Goal: Task Accomplishment & Management: Use online tool/utility

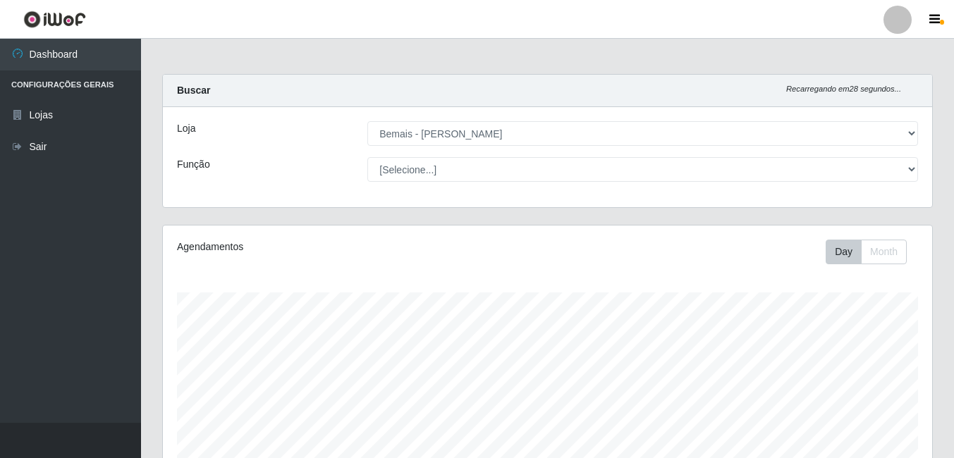
select select "230"
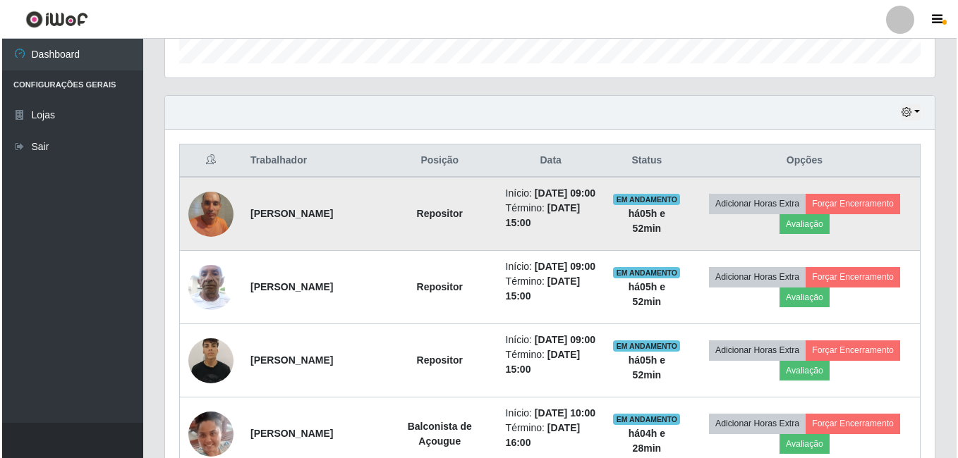
scroll to position [509, 0]
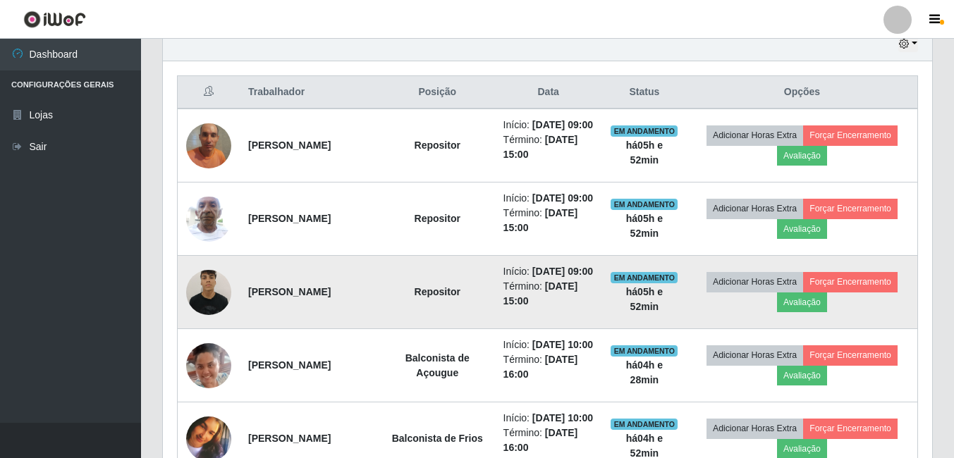
click at [209, 322] on img at bounding box center [208, 292] width 45 height 60
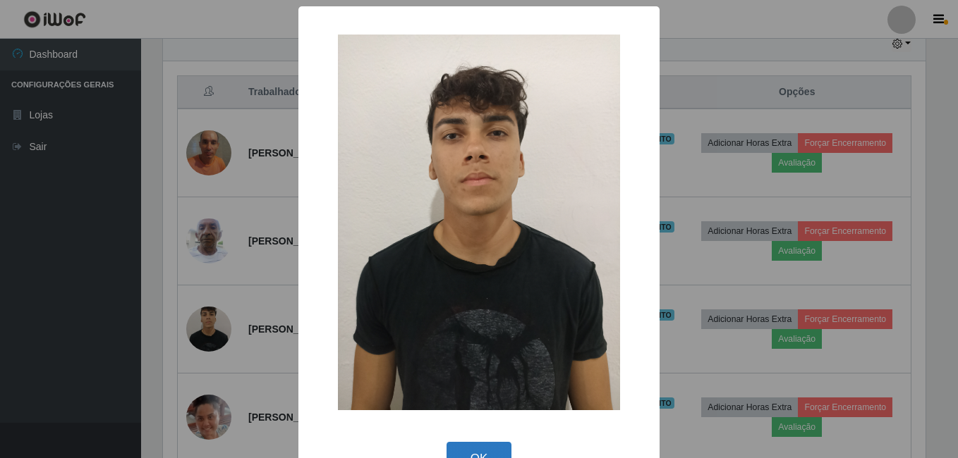
click at [476, 448] on button "OK" at bounding box center [479, 458] width 66 height 33
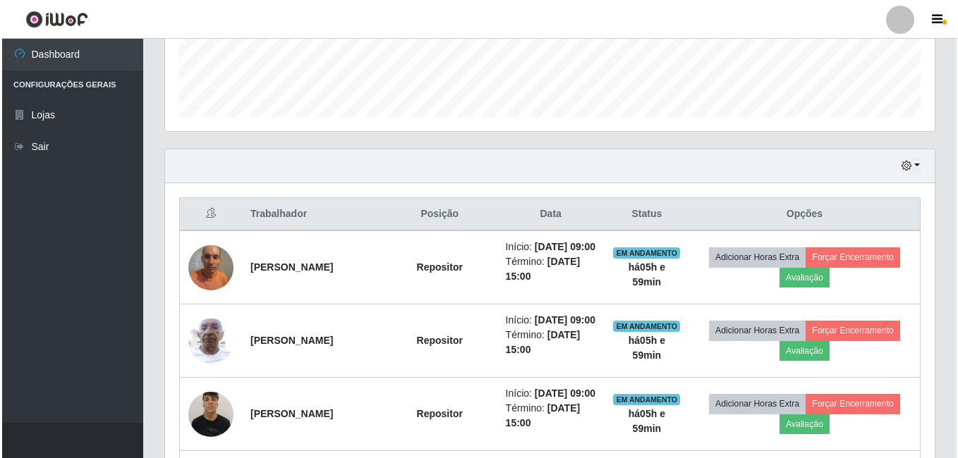
scroll to position [494, 0]
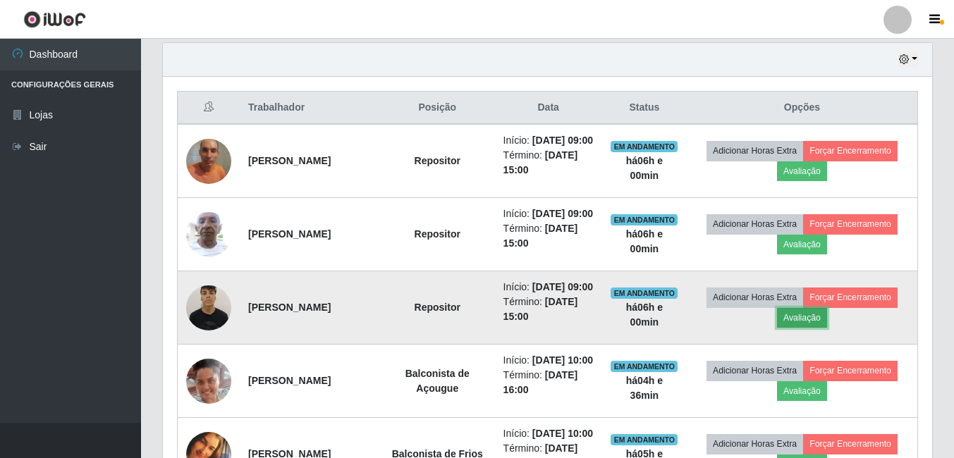
click at [810, 328] on button "Avaliação" at bounding box center [802, 318] width 50 height 20
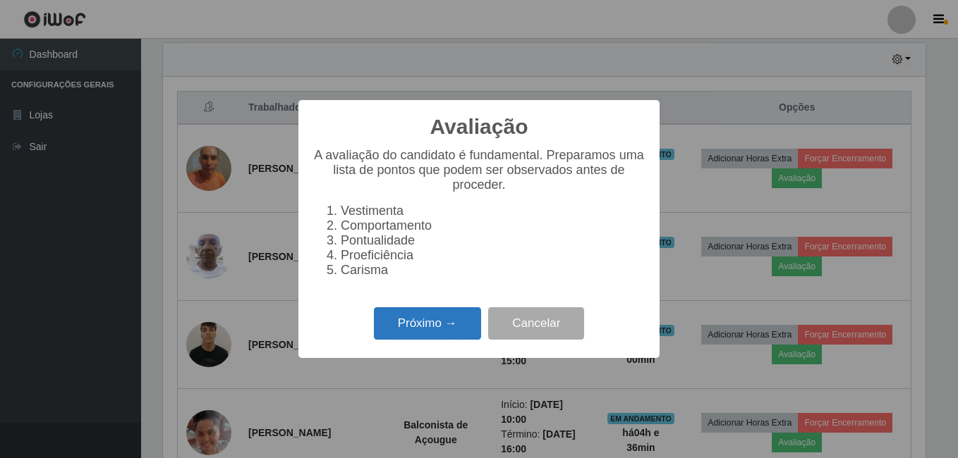
click at [403, 339] on button "Próximo →" at bounding box center [427, 324] width 107 height 33
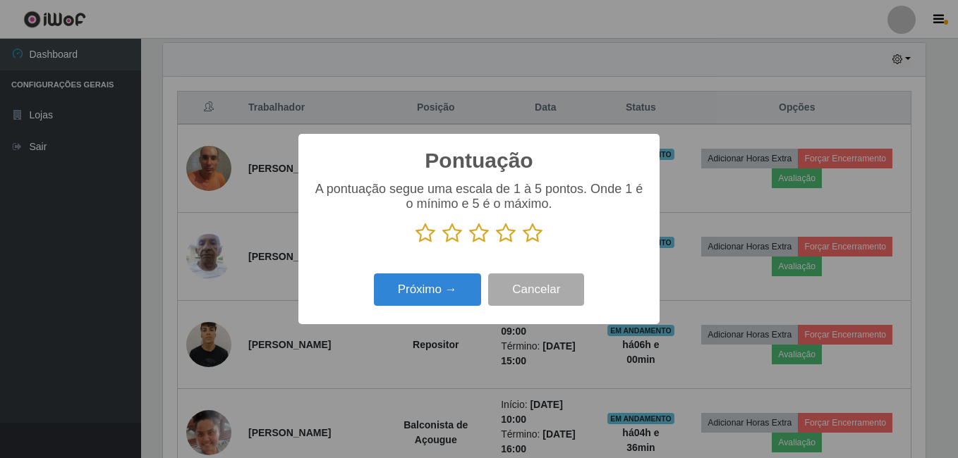
click at [531, 234] on icon at bounding box center [533, 233] width 20 height 21
click at [523, 244] on input "radio" at bounding box center [523, 244] width 0 height 0
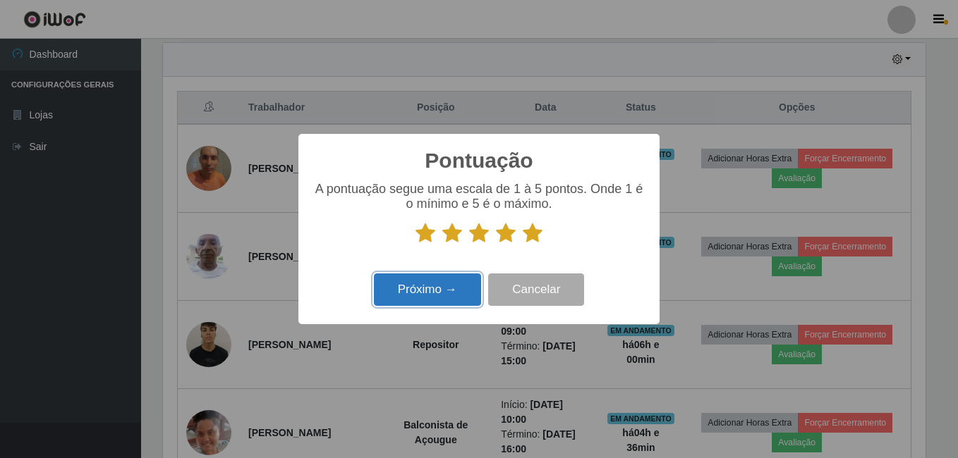
click at [424, 296] on button "Próximo →" at bounding box center [427, 290] width 107 height 33
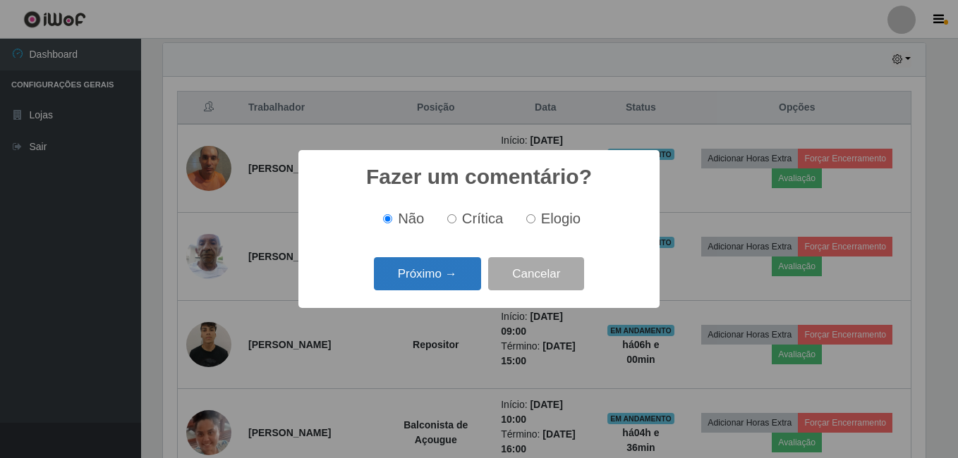
click at [447, 282] on button "Próximo →" at bounding box center [427, 273] width 107 height 33
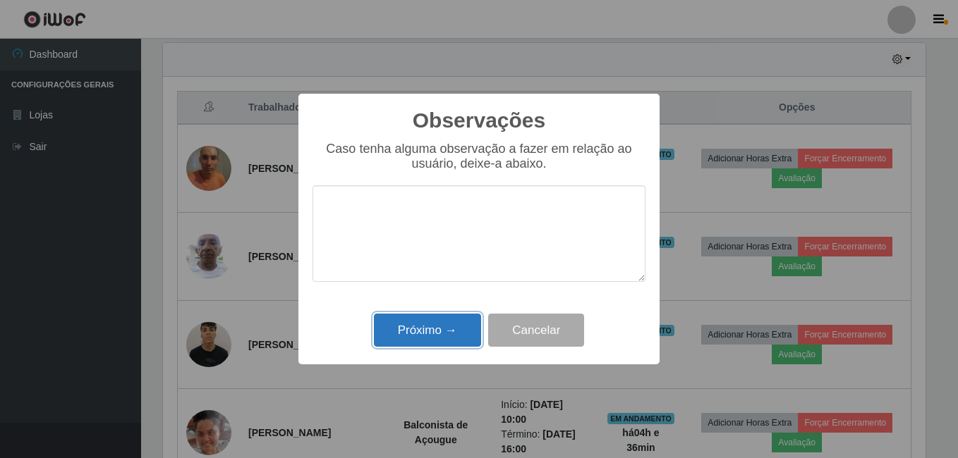
click at [426, 320] on button "Próximo →" at bounding box center [427, 330] width 107 height 33
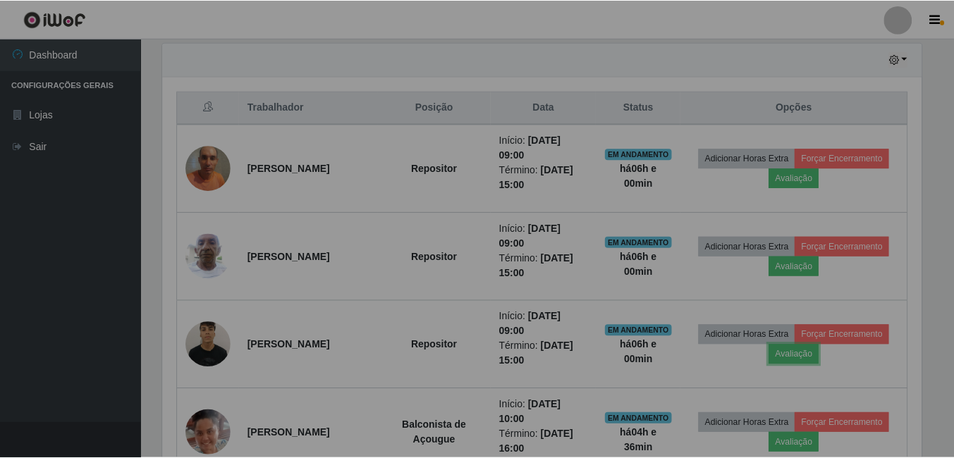
scroll to position [293, 769]
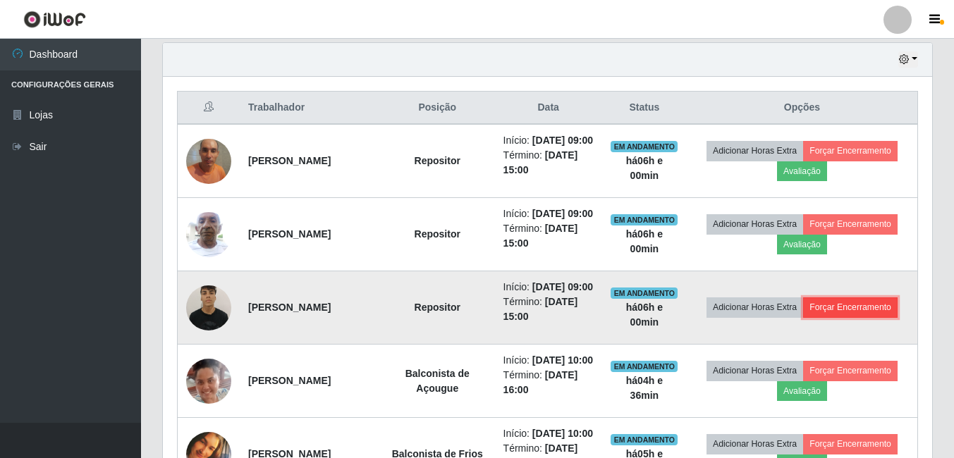
click at [837, 317] on button "Forçar Encerramento" at bounding box center [850, 308] width 95 height 20
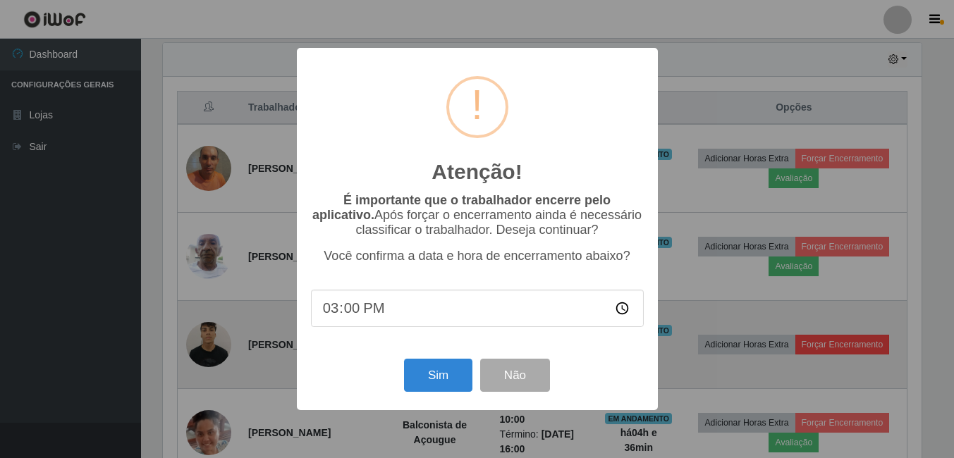
scroll to position [293, 762]
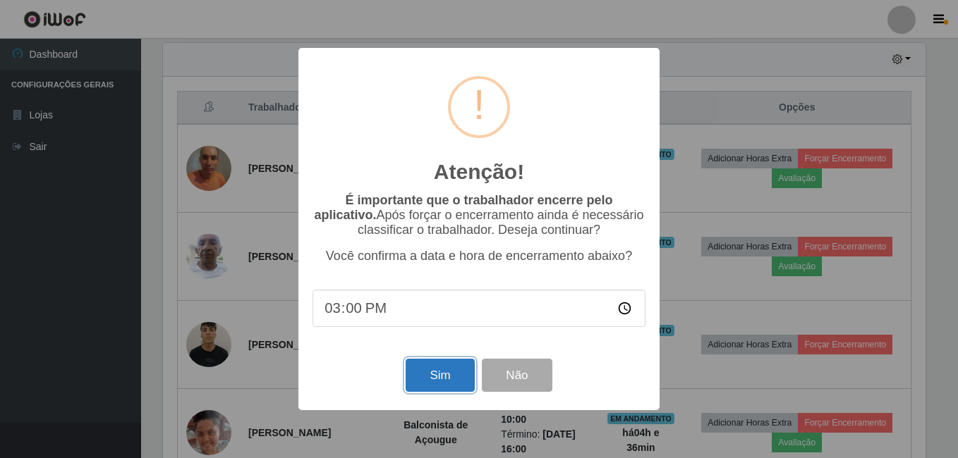
click at [425, 372] on button "Sim" at bounding box center [440, 375] width 68 height 33
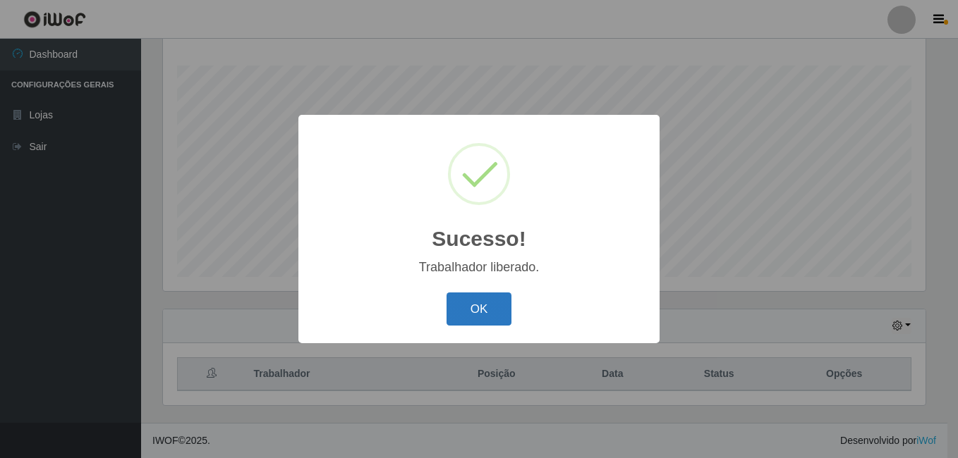
click at [487, 310] on button "OK" at bounding box center [479, 309] width 66 height 33
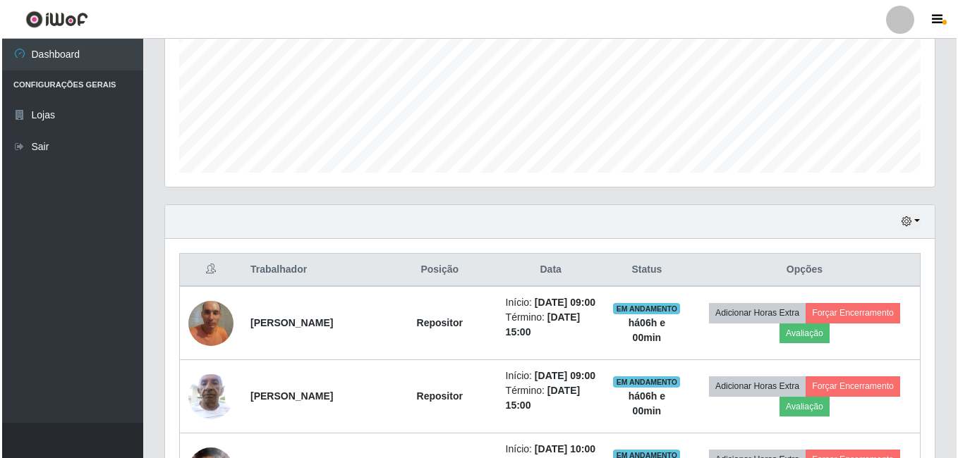
scroll to position [439, 0]
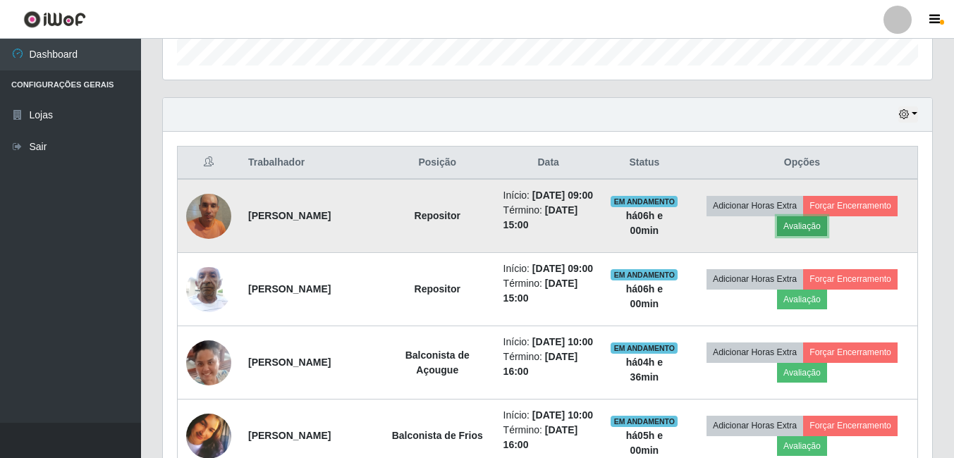
click at [800, 236] on button "Avaliação" at bounding box center [802, 227] width 50 height 20
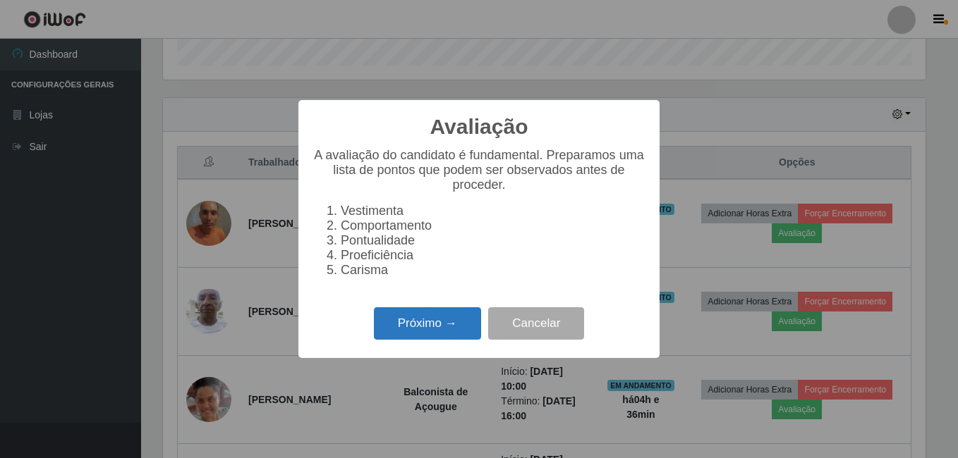
click at [410, 339] on button "Próximo →" at bounding box center [427, 324] width 107 height 33
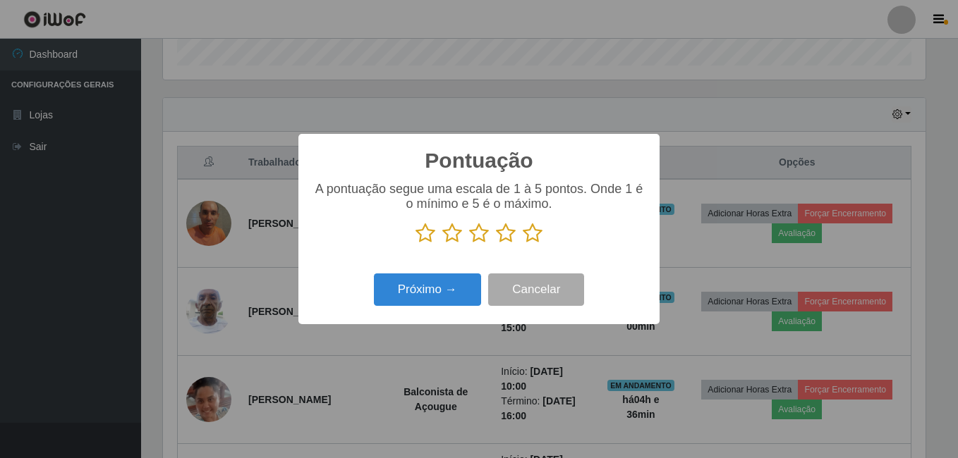
click at [535, 238] on icon at bounding box center [533, 233] width 20 height 21
click at [523, 244] on input "radio" at bounding box center [523, 244] width 0 height 0
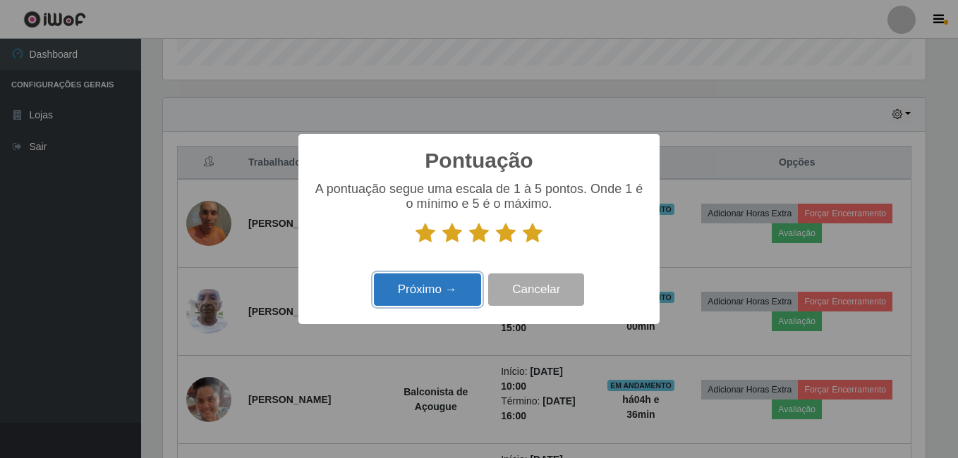
click at [422, 287] on button "Próximo →" at bounding box center [427, 290] width 107 height 33
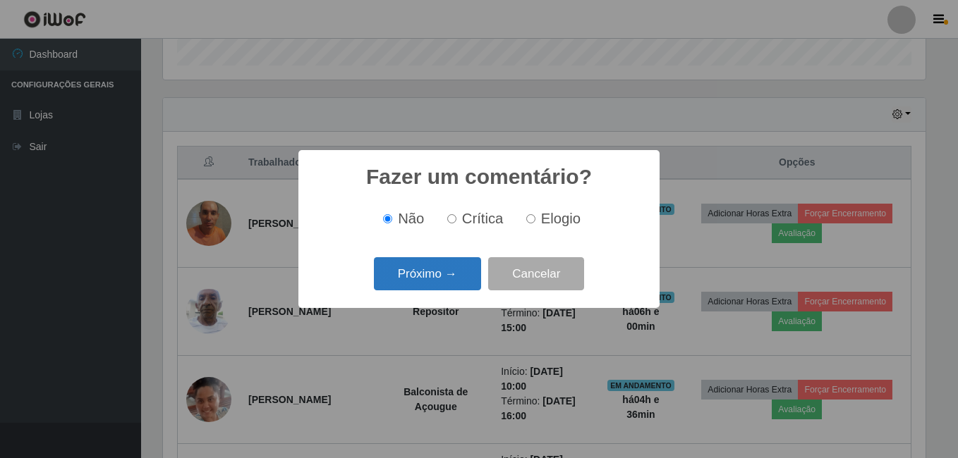
click at [429, 270] on button "Próximo →" at bounding box center [427, 273] width 107 height 33
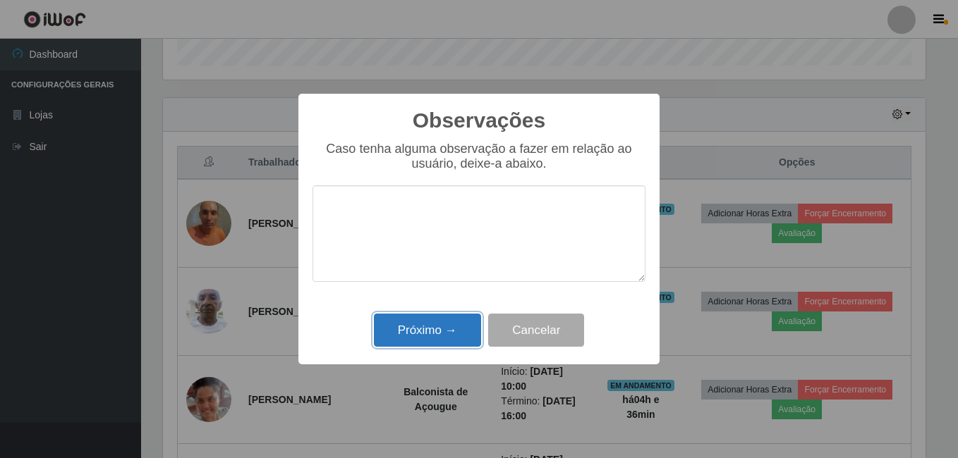
click at [420, 332] on button "Próximo →" at bounding box center [427, 330] width 107 height 33
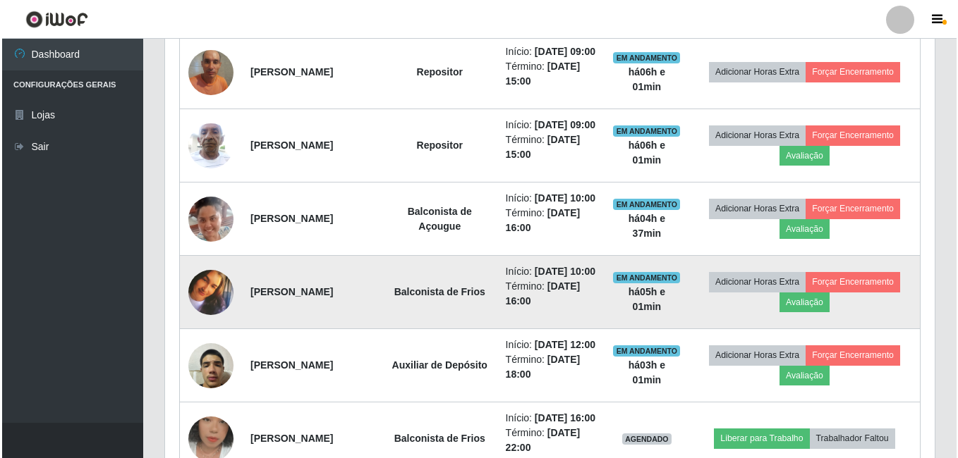
scroll to position [580, 0]
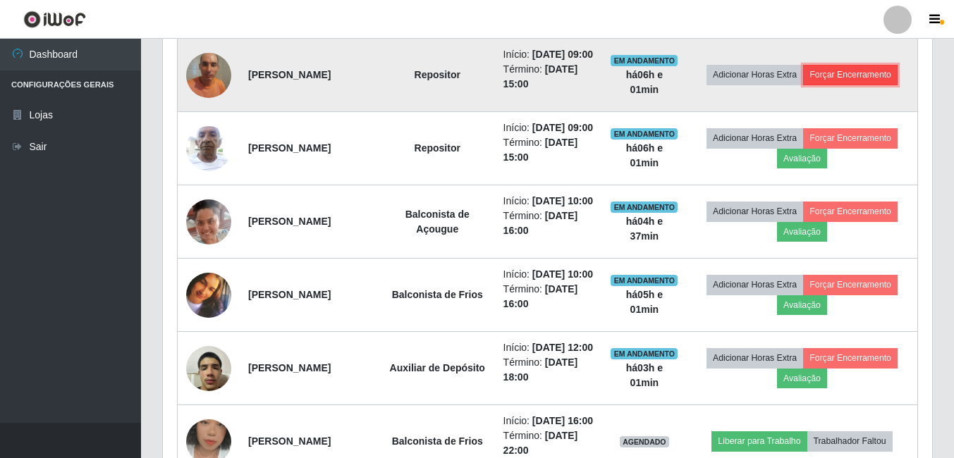
click at [865, 82] on button "Forçar Encerramento" at bounding box center [850, 75] width 95 height 20
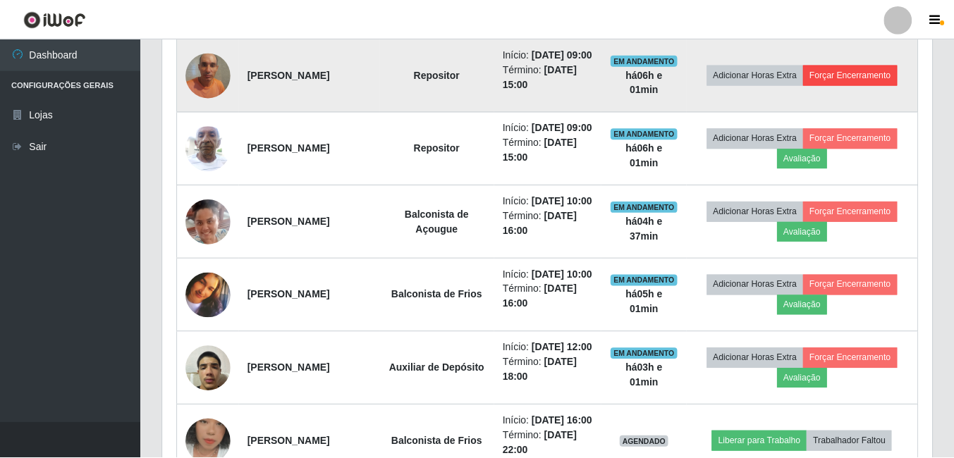
scroll to position [293, 762]
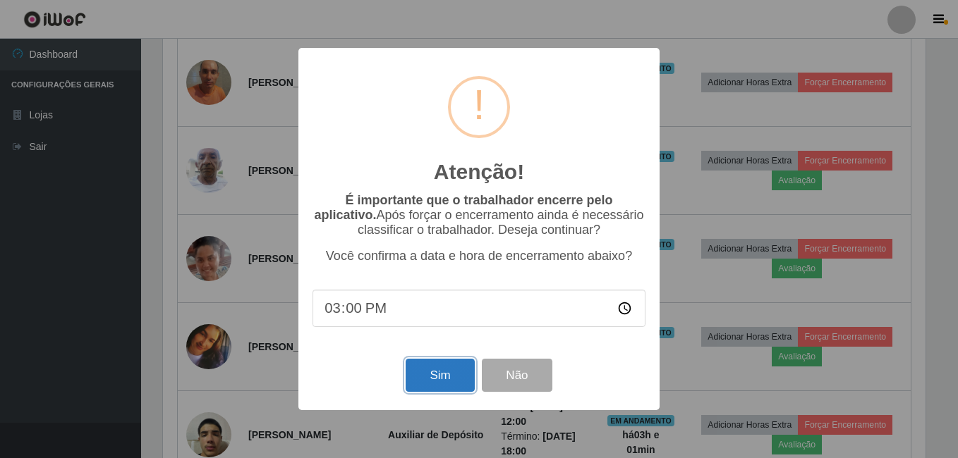
click at [425, 382] on button "Sim" at bounding box center [440, 375] width 68 height 33
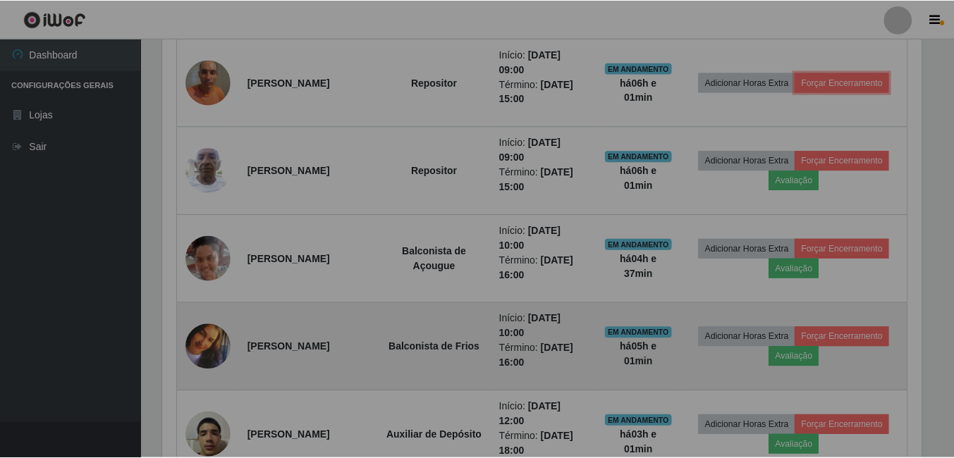
scroll to position [0, 0]
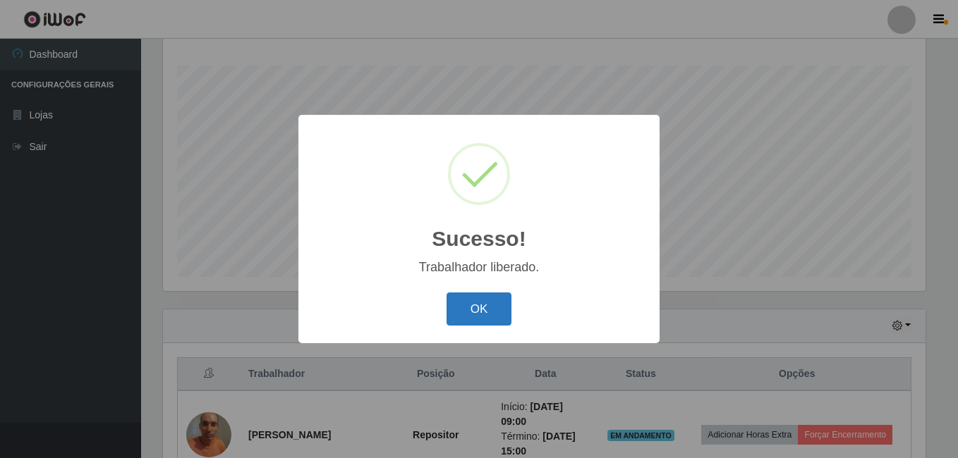
click at [478, 315] on button "OK" at bounding box center [479, 309] width 66 height 33
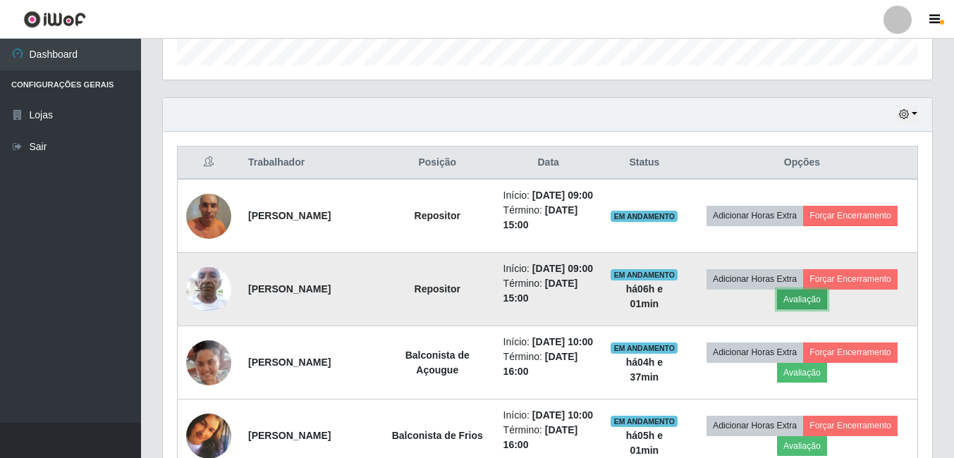
click at [815, 310] on button "Avaliação" at bounding box center [802, 300] width 50 height 20
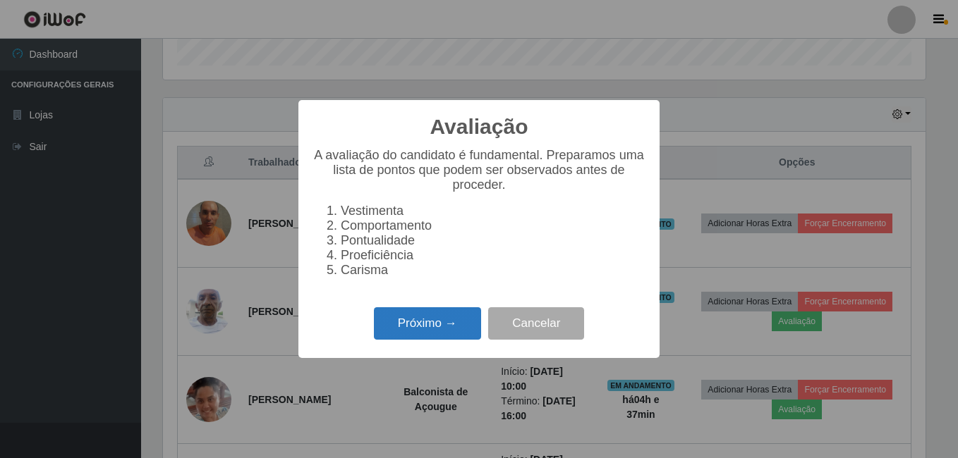
click at [449, 334] on button "Próximo →" at bounding box center [427, 324] width 107 height 33
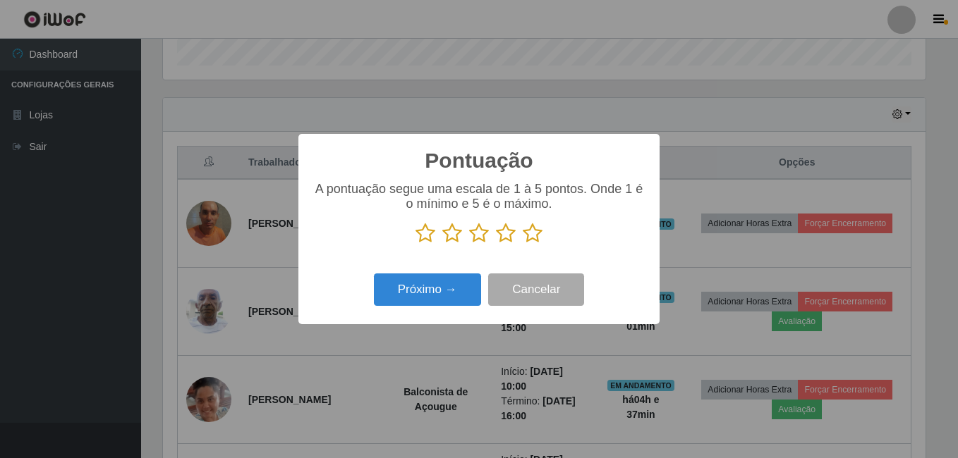
click at [536, 232] on icon at bounding box center [533, 233] width 20 height 21
click at [523, 244] on input "radio" at bounding box center [523, 244] width 0 height 0
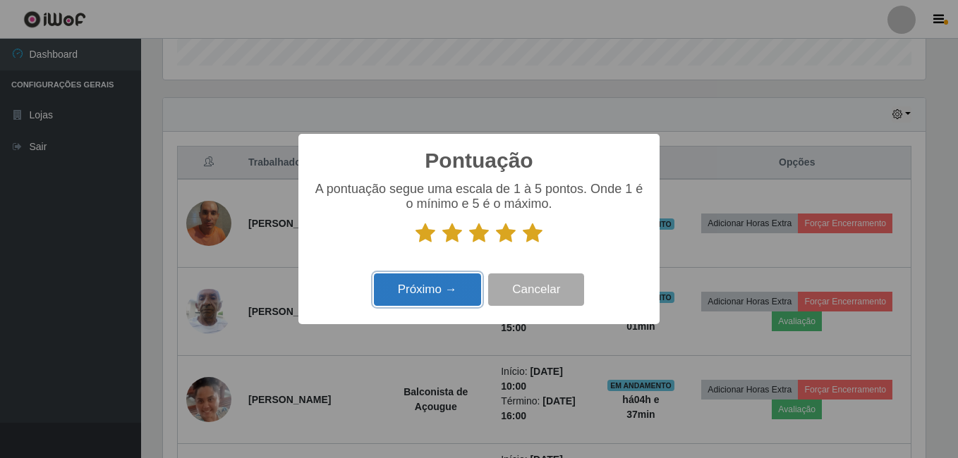
click at [437, 291] on button "Próximo →" at bounding box center [427, 290] width 107 height 33
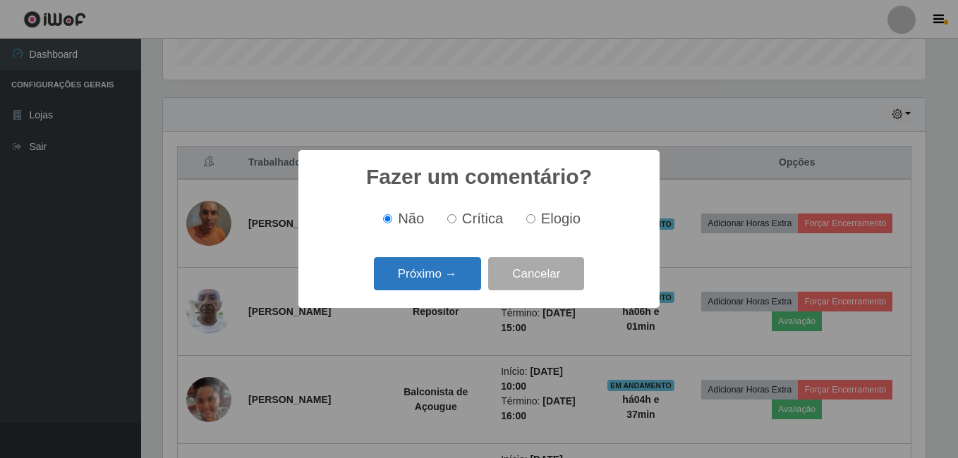
click at [432, 288] on button "Próximo →" at bounding box center [427, 273] width 107 height 33
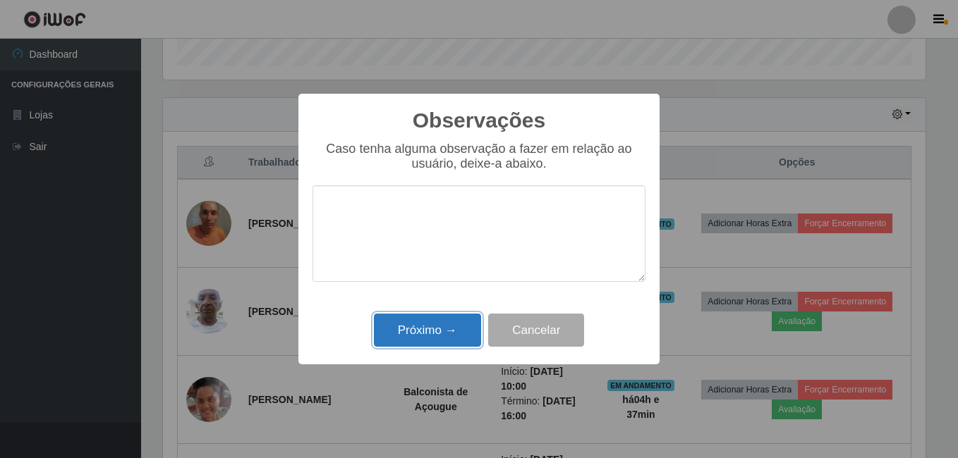
click at [442, 320] on button "Próximo →" at bounding box center [427, 330] width 107 height 33
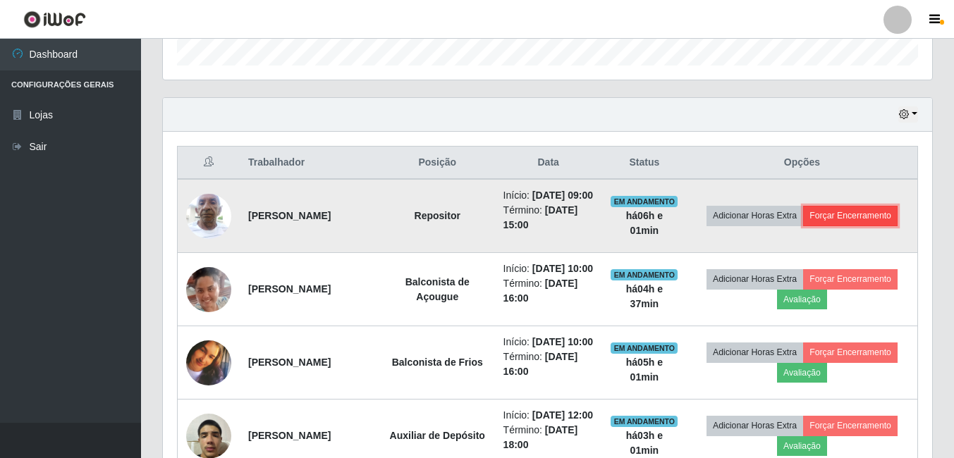
click at [845, 226] on button "Forçar Encerramento" at bounding box center [850, 216] width 95 height 20
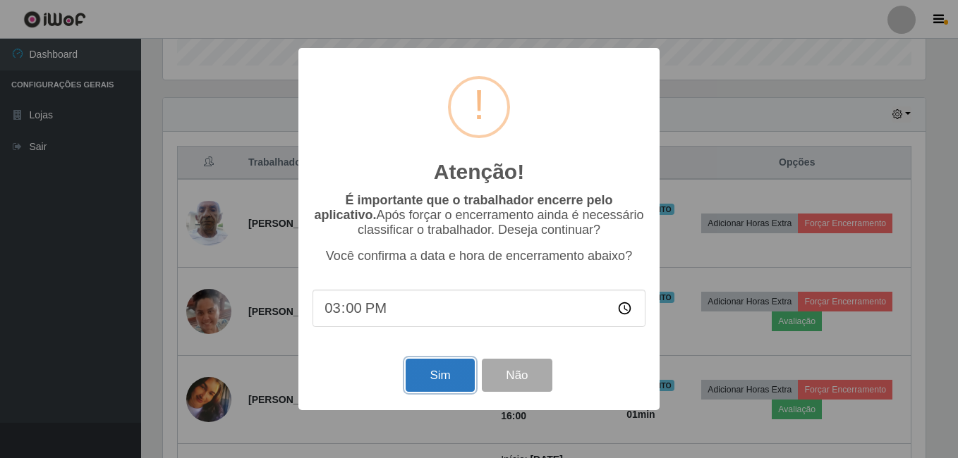
click at [437, 383] on button "Sim" at bounding box center [440, 375] width 68 height 33
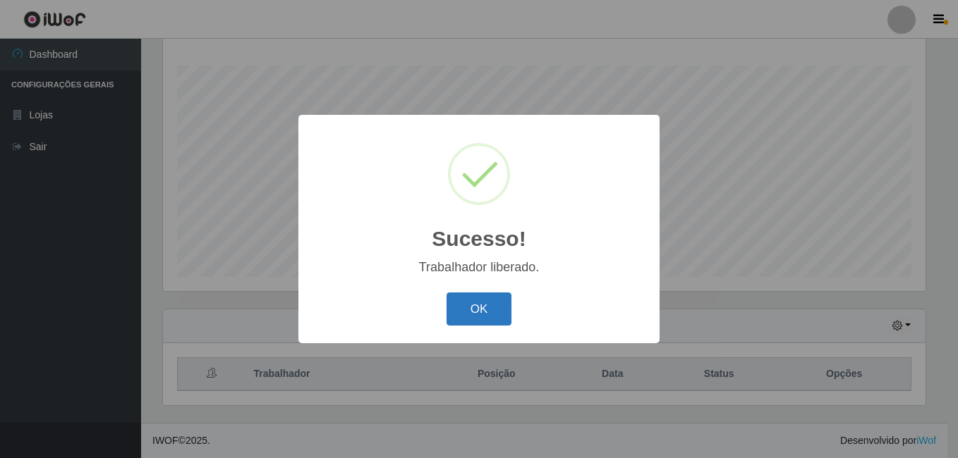
click at [491, 310] on button "OK" at bounding box center [479, 309] width 66 height 33
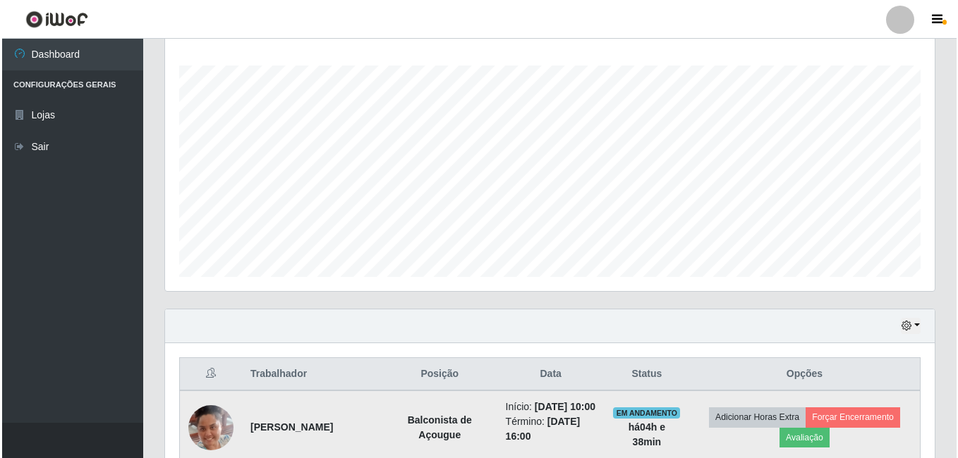
scroll to position [439, 0]
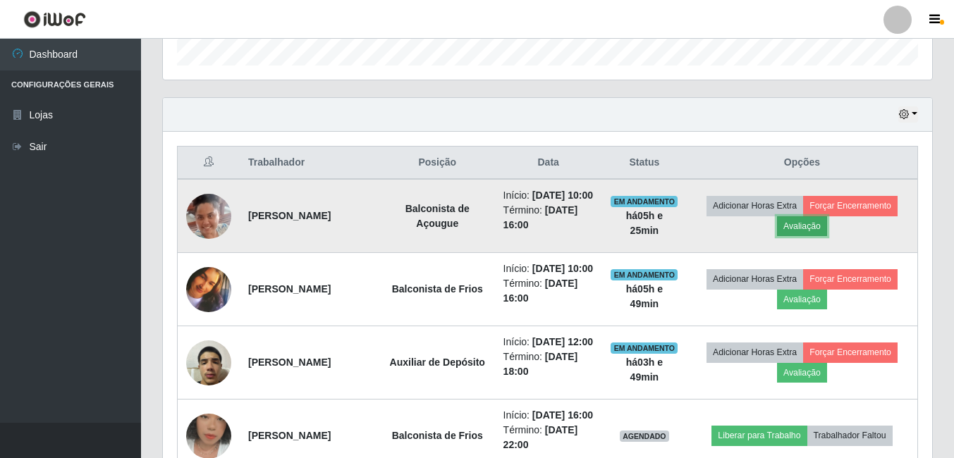
click at [825, 234] on button "Avaliação" at bounding box center [802, 227] width 50 height 20
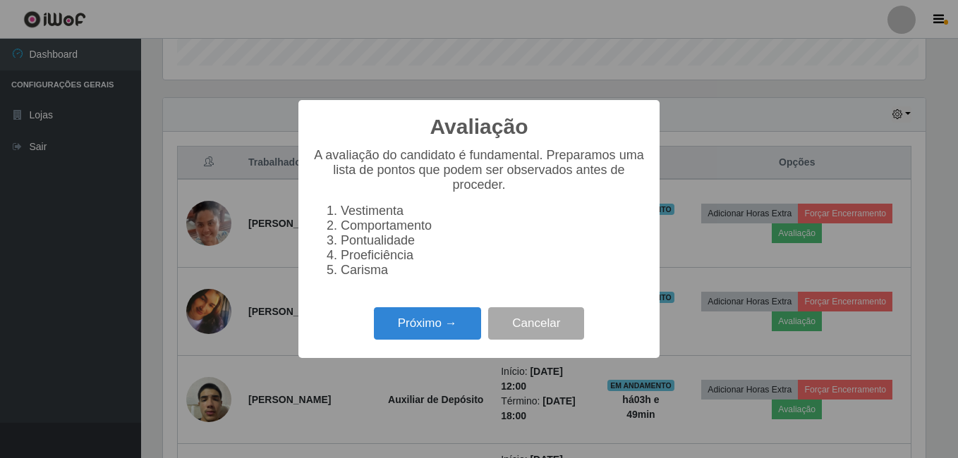
scroll to position [293, 762]
click at [419, 325] on button "Próximo →" at bounding box center [427, 324] width 107 height 33
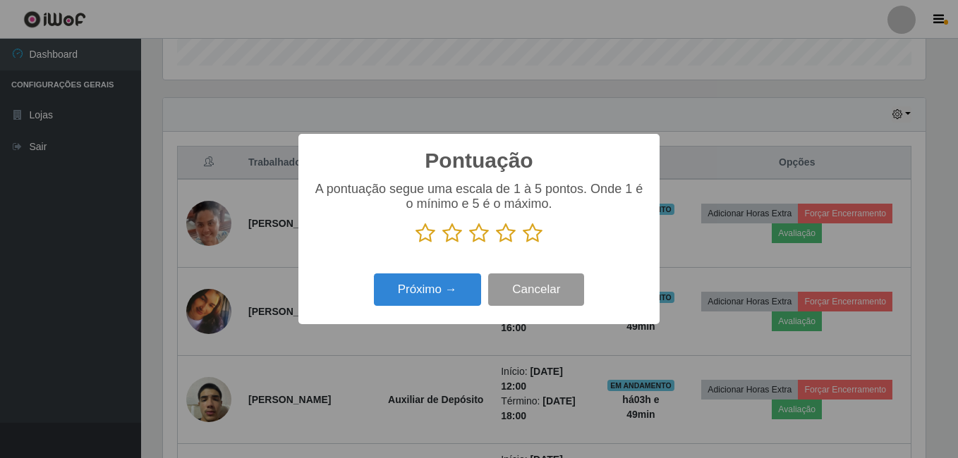
scroll to position [705012, 704542]
click at [536, 236] on icon at bounding box center [533, 233] width 20 height 21
click at [523, 244] on input "radio" at bounding box center [523, 244] width 0 height 0
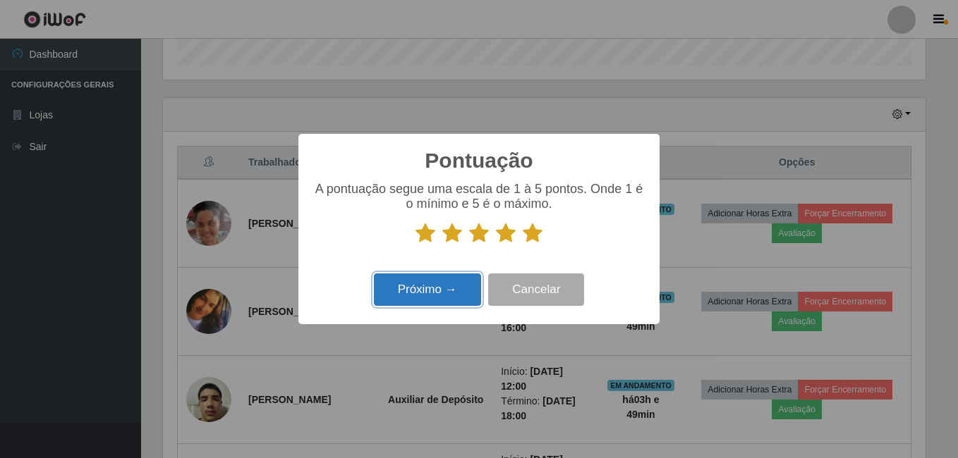
click at [417, 305] on button "Próximo →" at bounding box center [427, 290] width 107 height 33
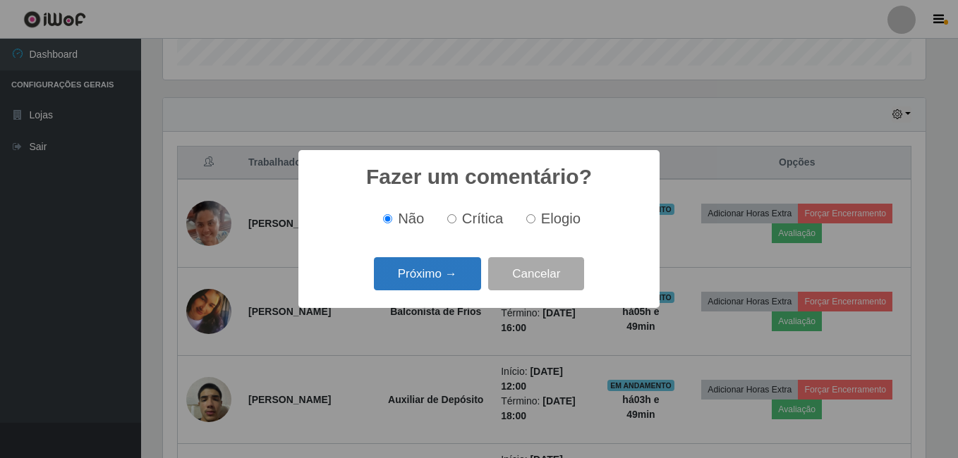
click at [415, 269] on button "Próximo →" at bounding box center [427, 273] width 107 height 33
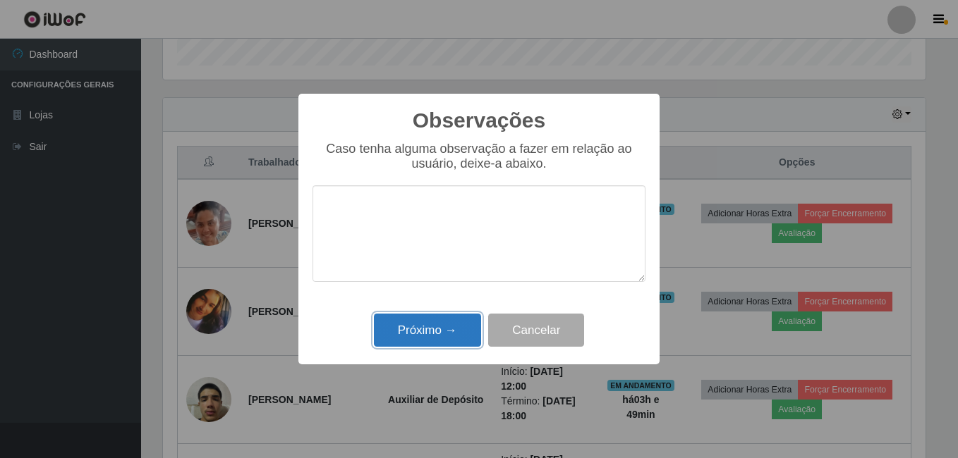
click at [401, 335] on button "Próximo →" at bounding box center [427, 330] width 107 height 33
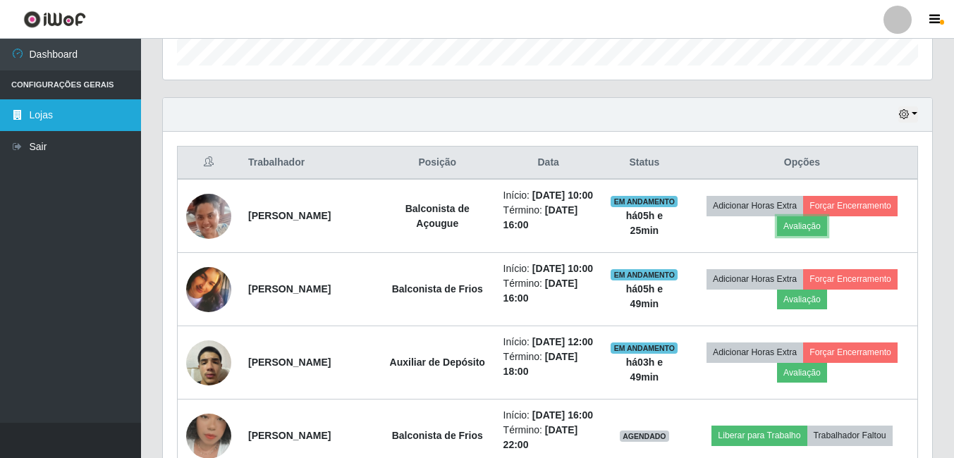
scroll to position [293, 769]
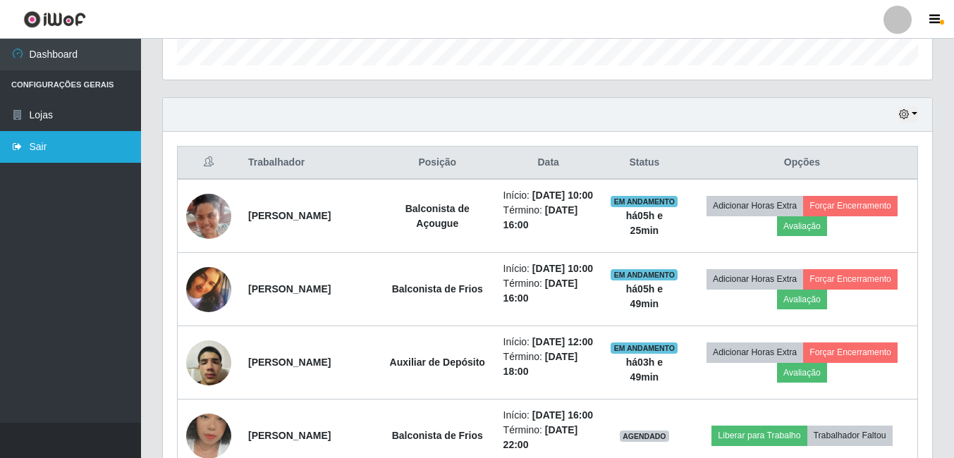
click at [44, 144] on link "Sair" at bounding box center [70, 147] width 141 height 32
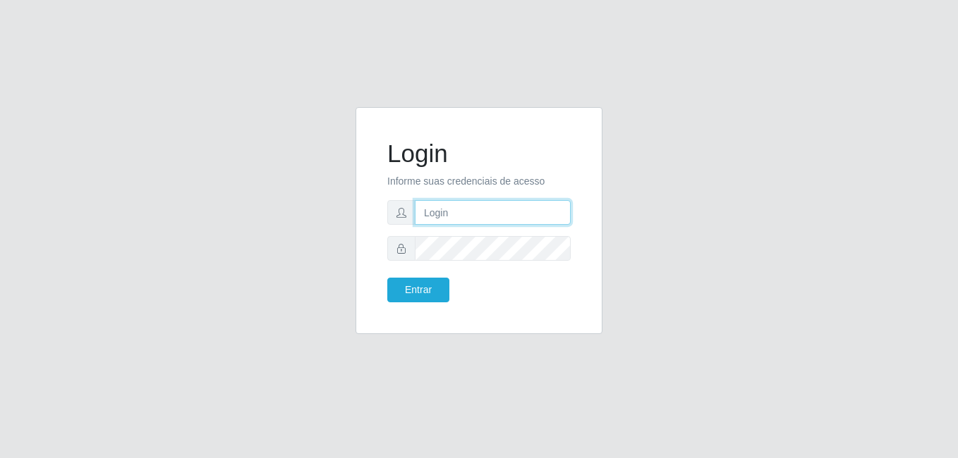
type input "gyovana@bemais"
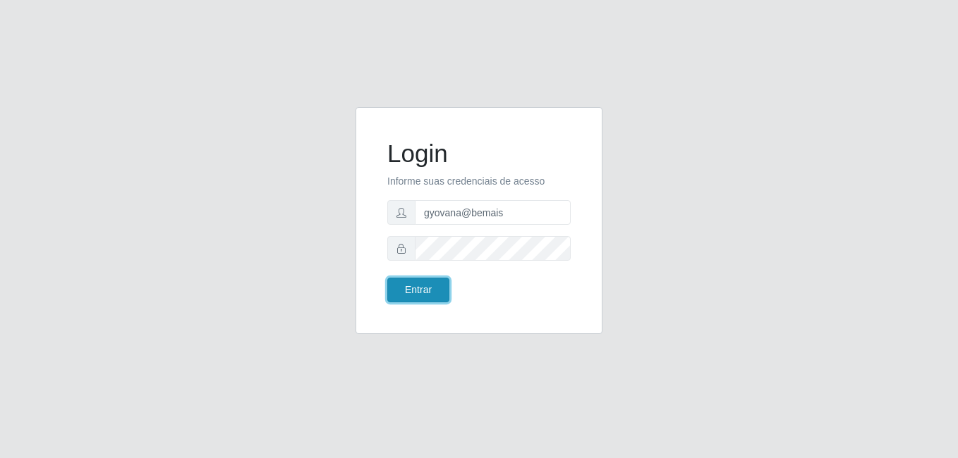
click at [422, 293] on button "Entrar" at bounding box center [418, 290] width 62 height 25
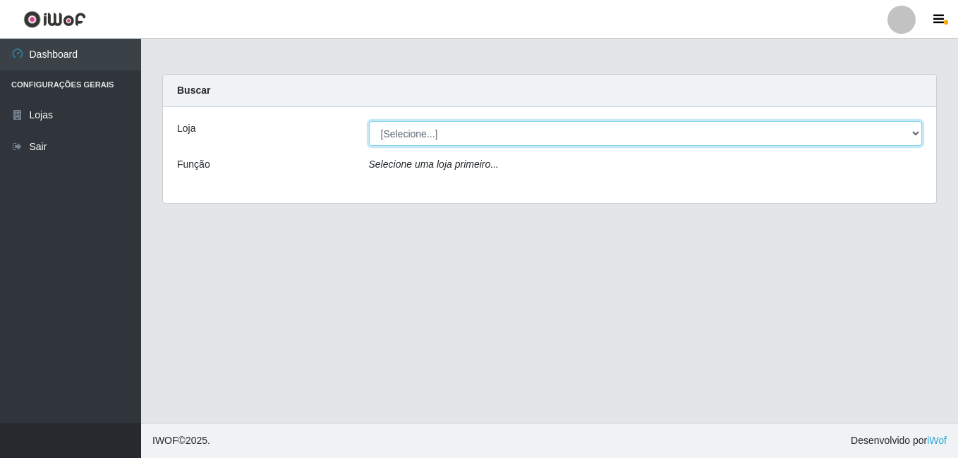
click at [503, 128] on select "[Selecione...] [PERSON_NAME]" at bounding box center [646, 133] width 554 height 25
select select "230"
click at [369, 121] on select "[Selecione...] [PERSON_NAME]" at bounding box center [646, 133] width 554 height 25
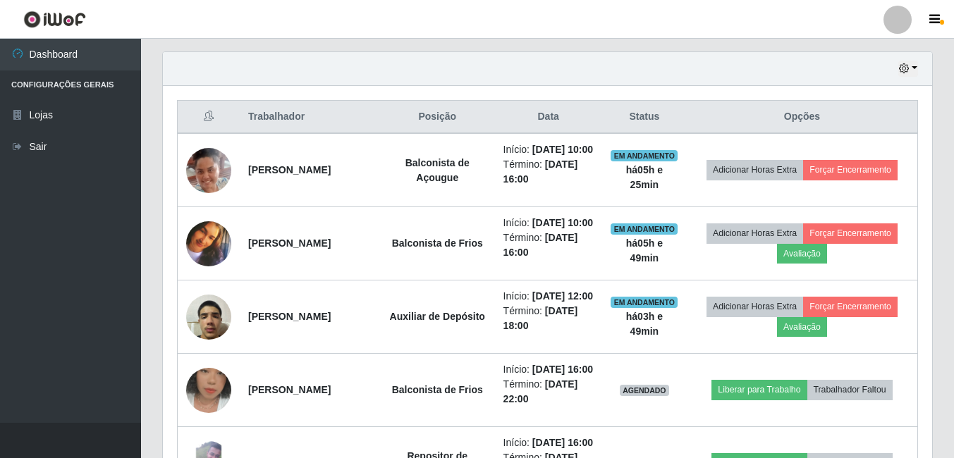
scroll to position [494, 0]
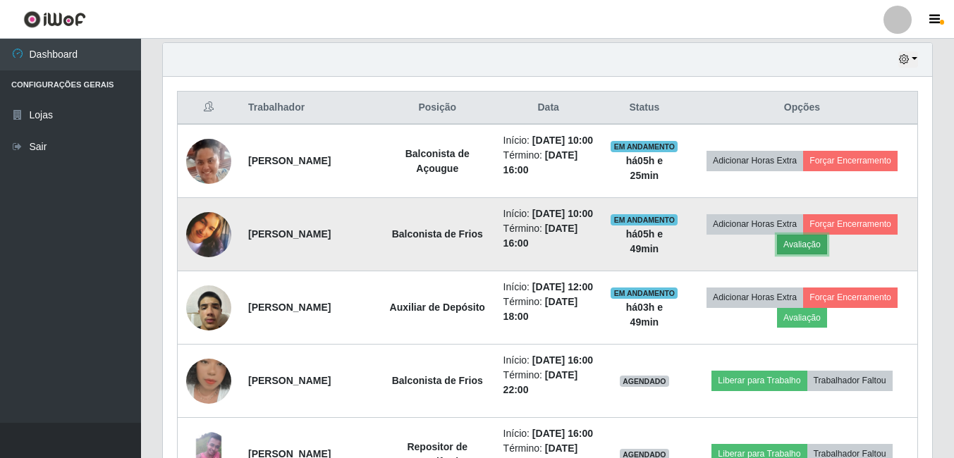
click at [808, 255] on button "Avaliação" at bounding box center [802, 245] width 50 height 20
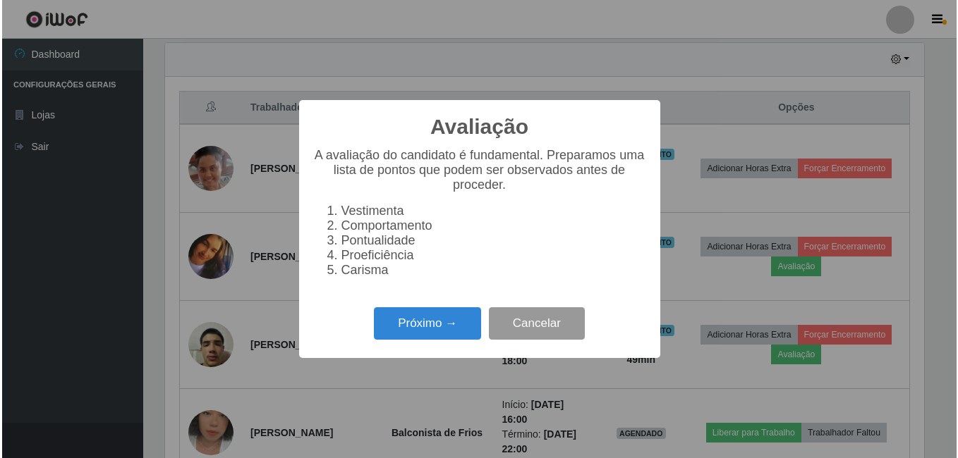
scroll to position [293, 762]
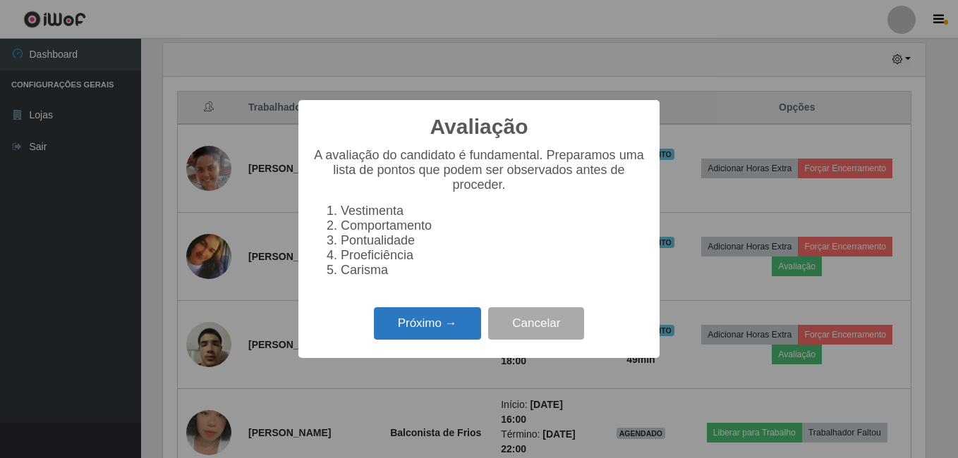
click at [421, 337] on button "Próximo →" at bounding box center [427, 324] width 107 height 33
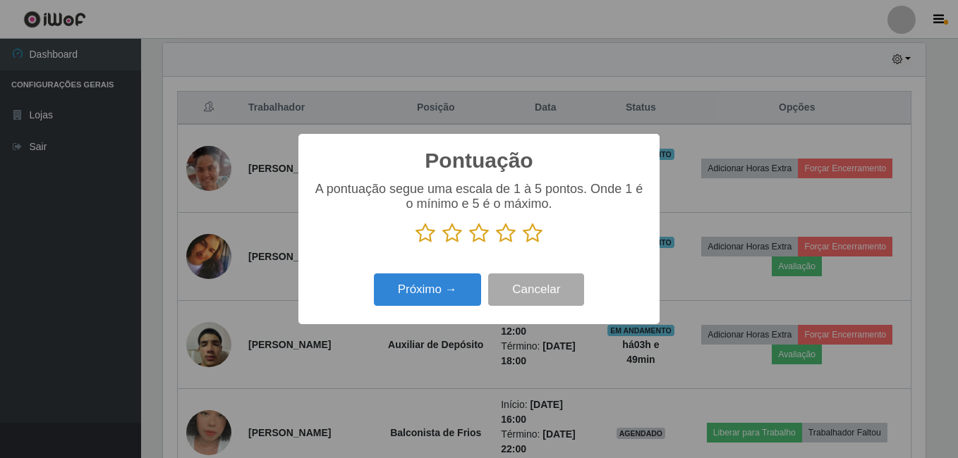
click at [537, 236] on icon at bounding box center [533, 233] width 20 height 21
click at [523, 244] on input "radio" at bounding box center [523, 244] width 0 height 0
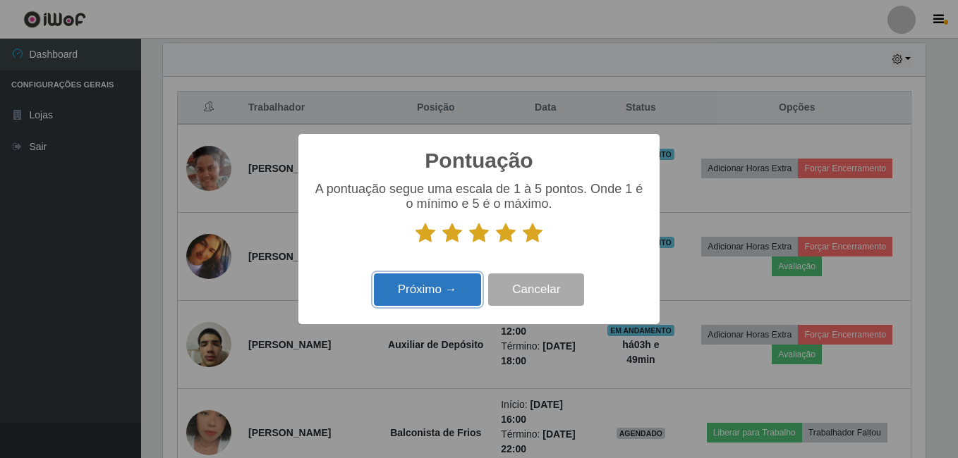
click at [436, 307] on button "Próximo →" at bounding box center [427, 290] width 107 height 33
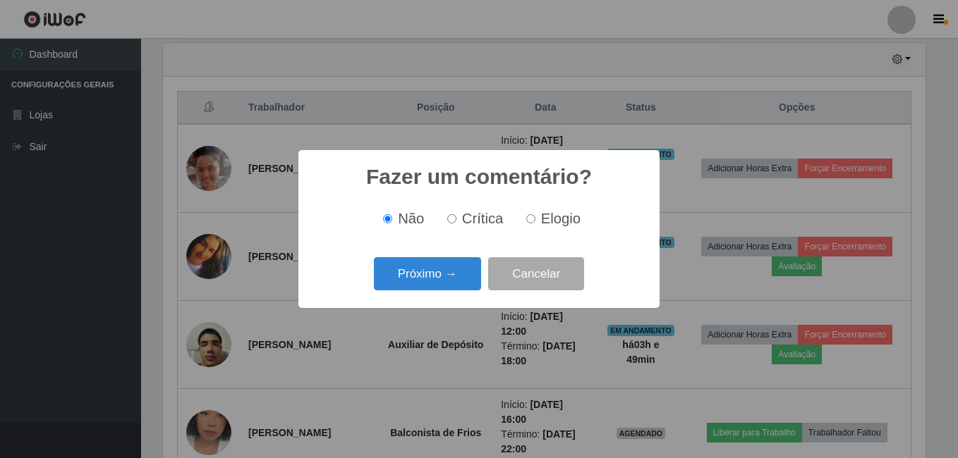
click at [442, 280] on button "Próximo →" at bounding box center [427, 273] width 107 height 33
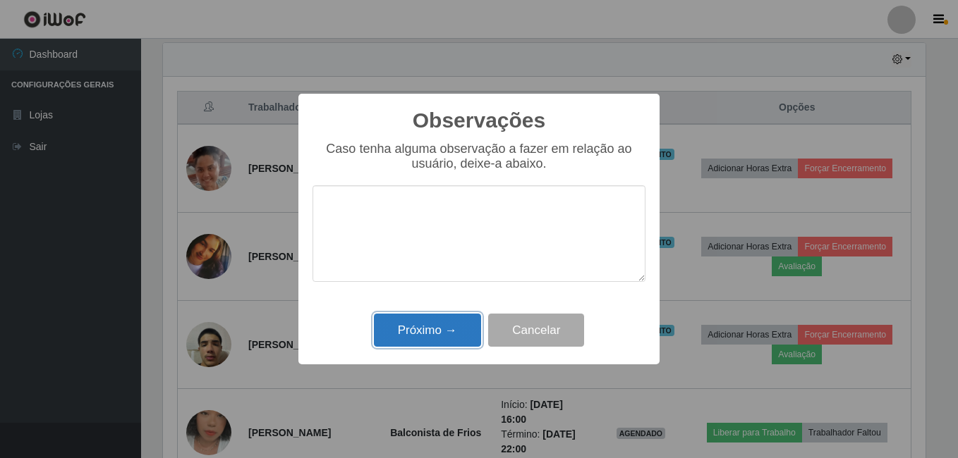
click at [425, 320] on button "Próximo →" at bounding box center [427, 330] width 107 height 33
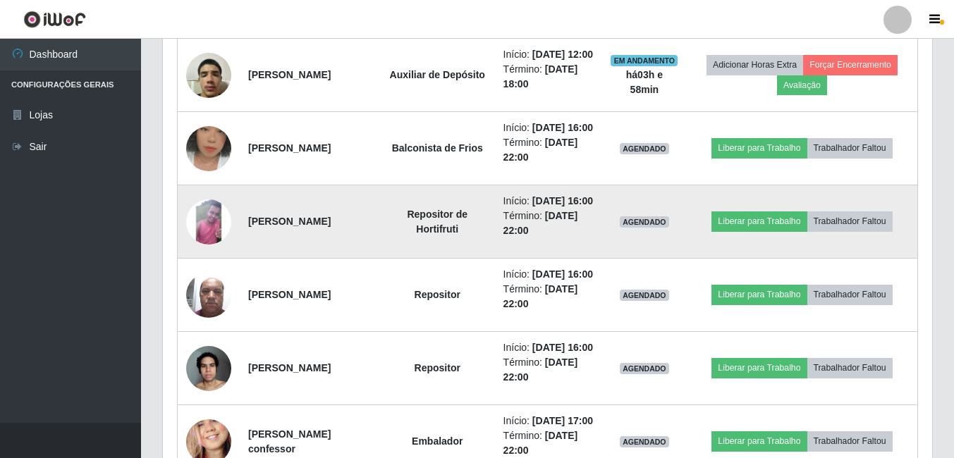
scroll to position [776, 0]
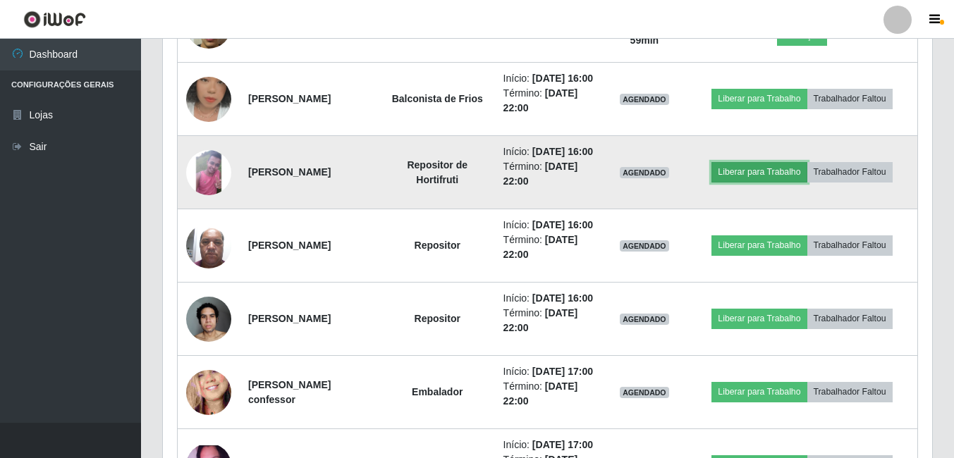
click at [771, 182] on button "Liberar para Trabalho" at bounding box center [759, 172] width 95 height 20
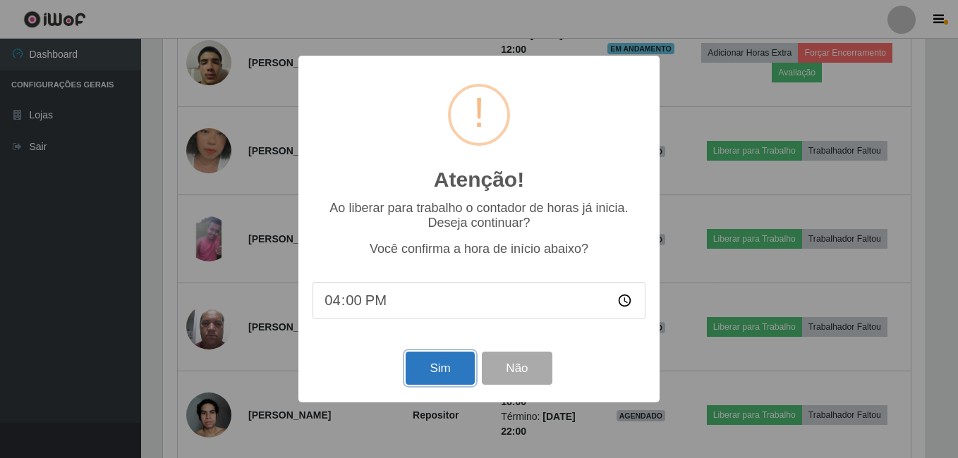
click at [430, 359] on button "Sim" at bounding box center [440, 368] width 68 height 33
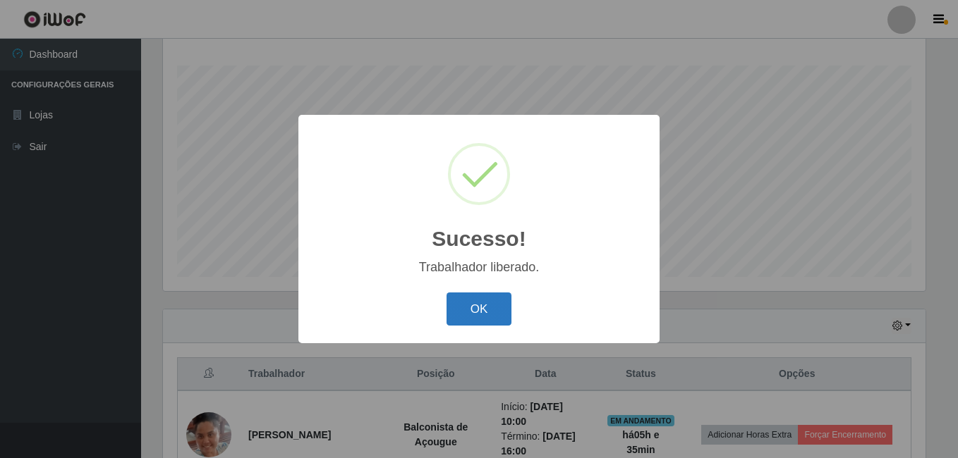
click at [487, 305] on button "OK" at bounding box center [479, 309] width 66 height 33
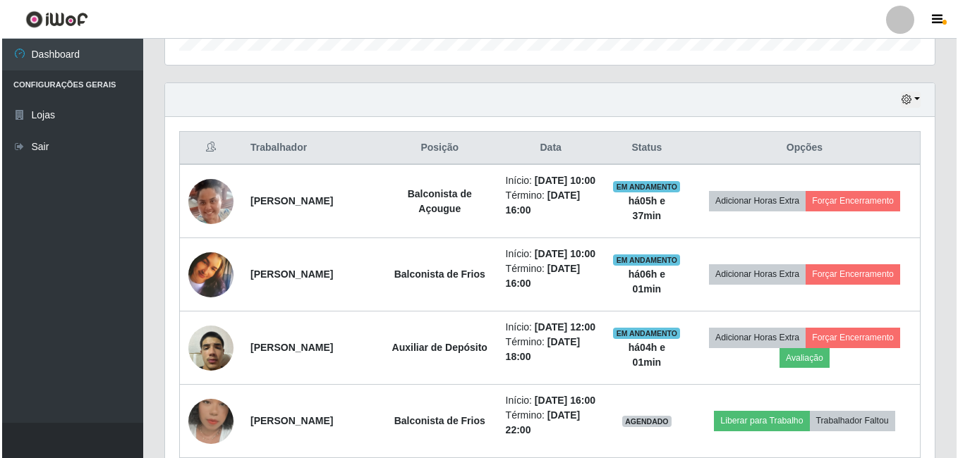
scroll to position [509, 0]
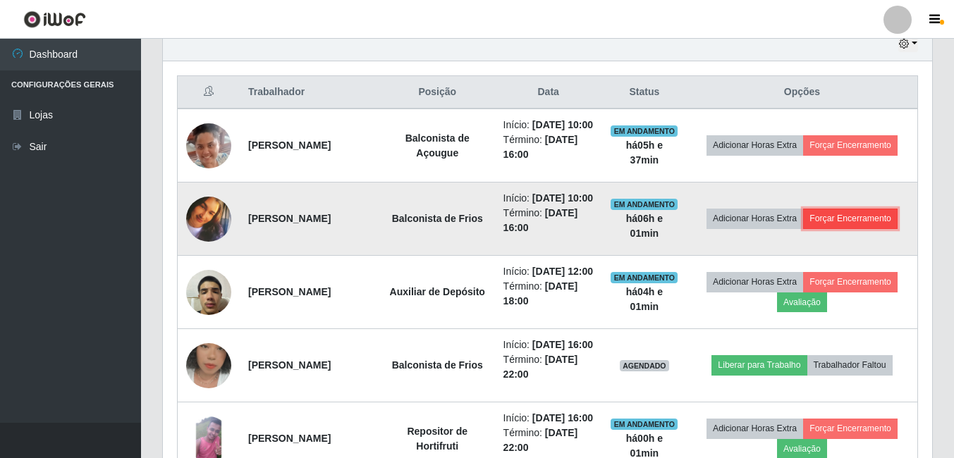
click at [844, 229] on button "Forçar Encerramento" at bounding box center [850, 219] width 95 height 20
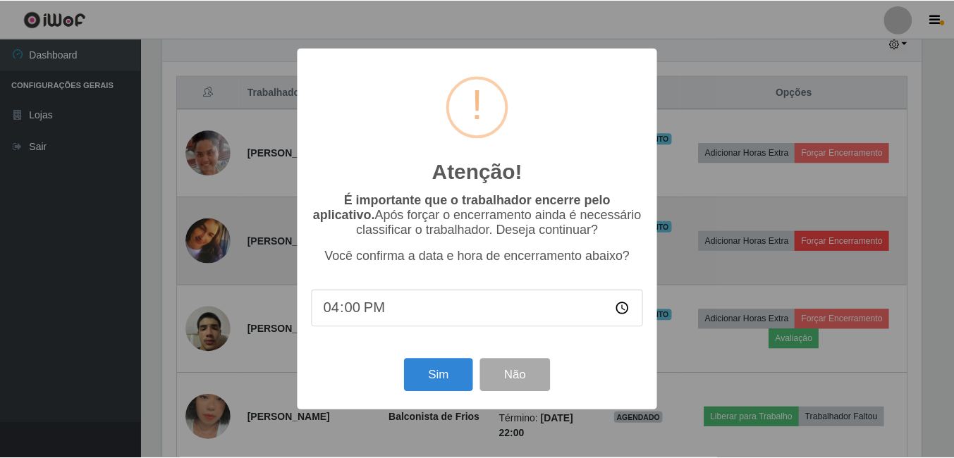
scroll to position [293, 762]
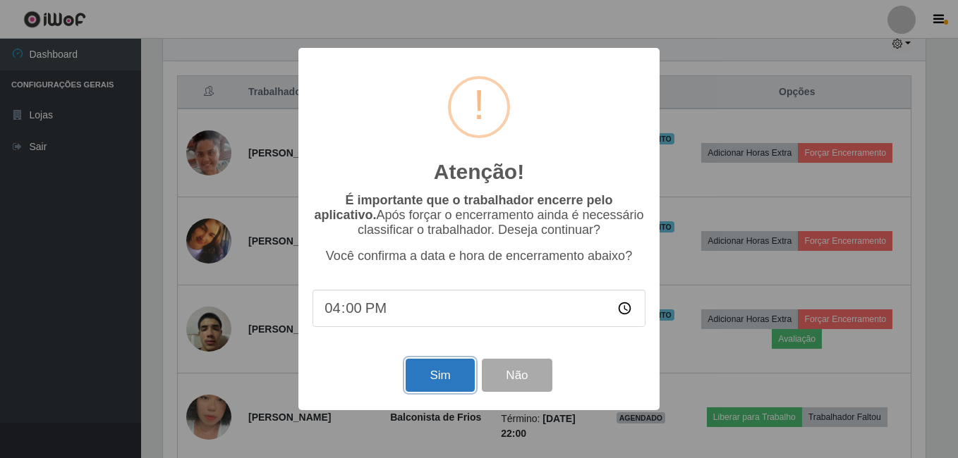
click at [428, 378] on button "Sim" at bounding box center [440, 375] width 68 height 33
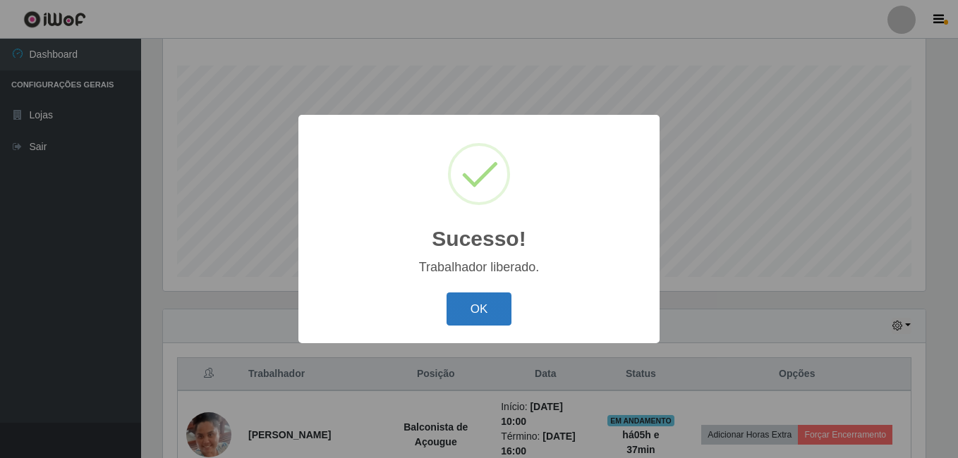
click at [494, 311] on button "OK" at bounding box center [479, 309] width 66 height 33
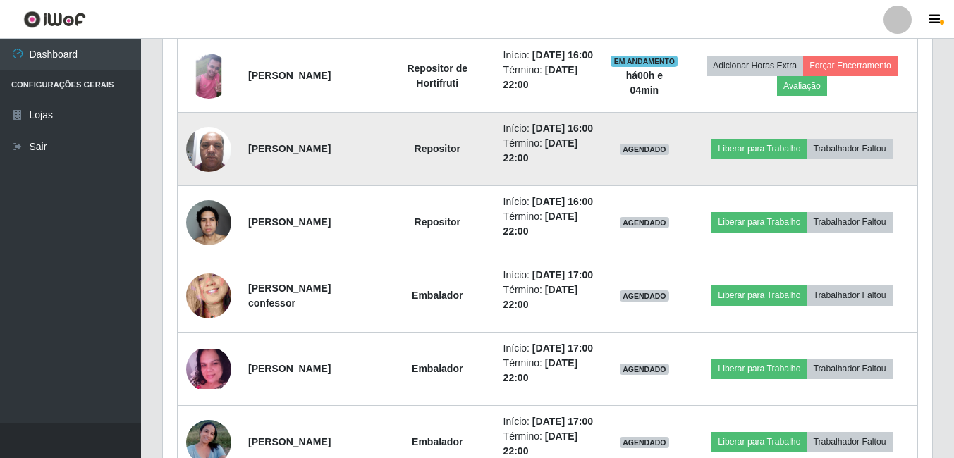
scroll to position [721, 0]
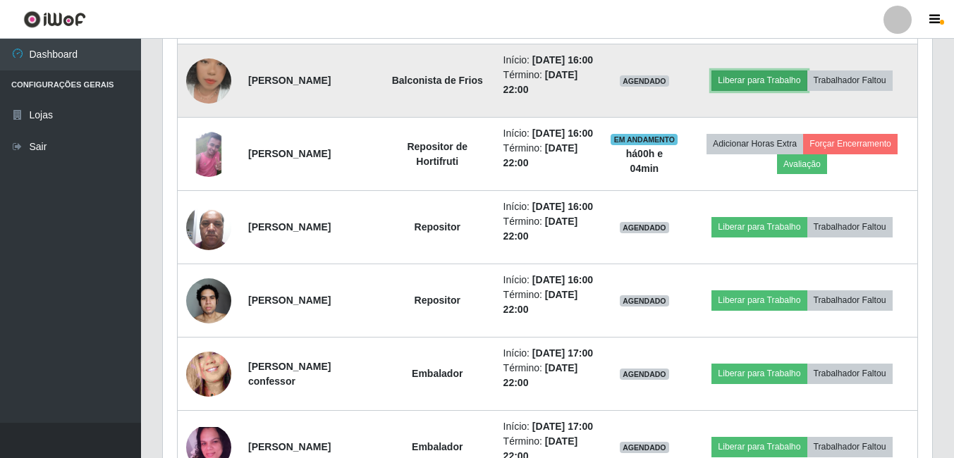
click at [753, 90] on button "Liberar para Trabalho" at bounding box center [759, 81] width 95 height 20
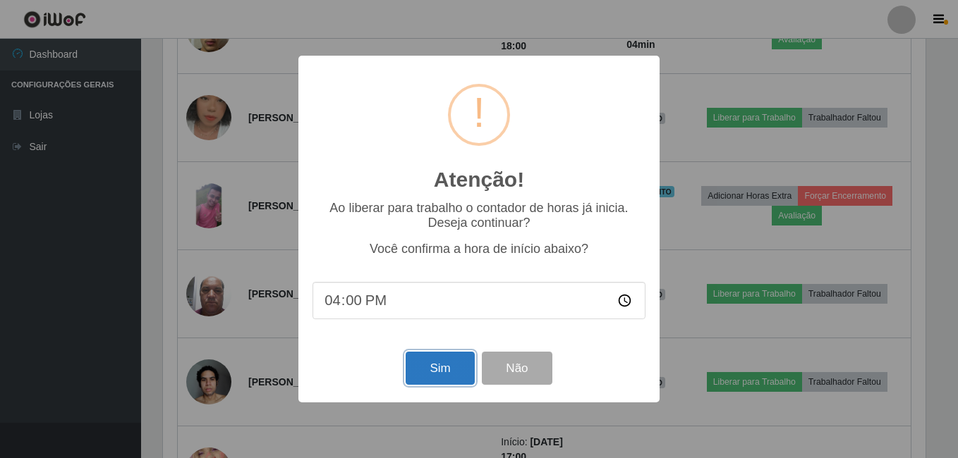
click at [420, 372] on button "Sim" at bounding box center [440, 368] width 68 height 33
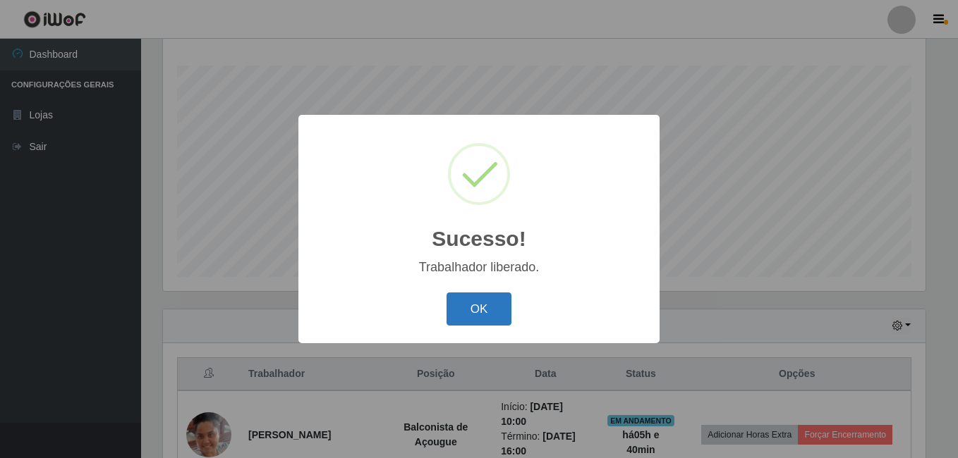
click at [473, 315] on button "OK" at bounding box center [479, 309] width 66 height 33
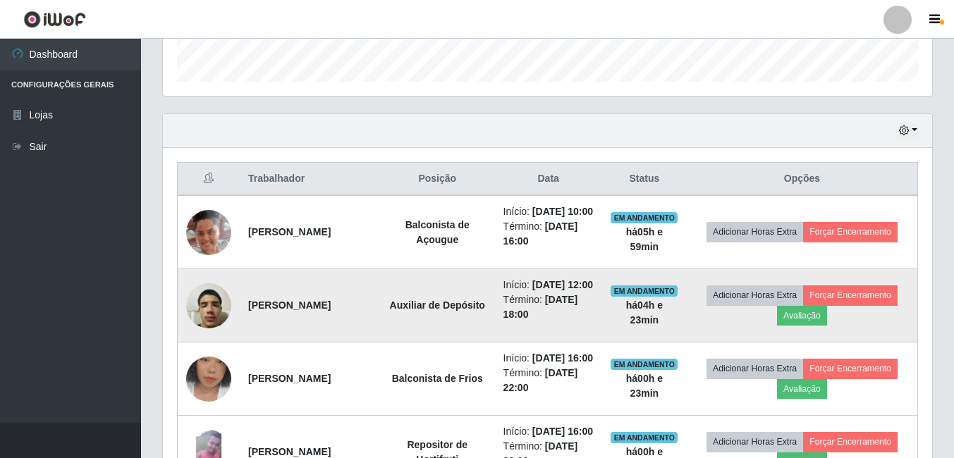
scroll to position [439, 0]
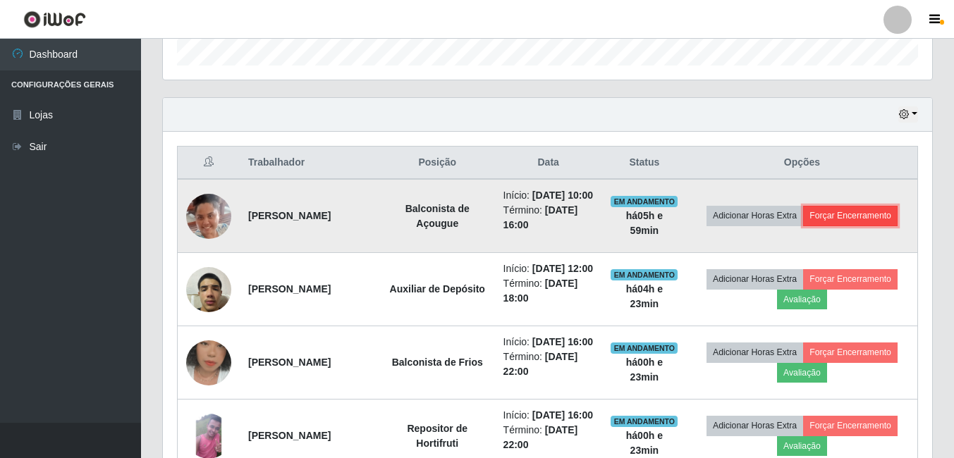
click at [839, 221] on button "Forçar Encerramento" at bounding box center [850, 216] width 95 height 20
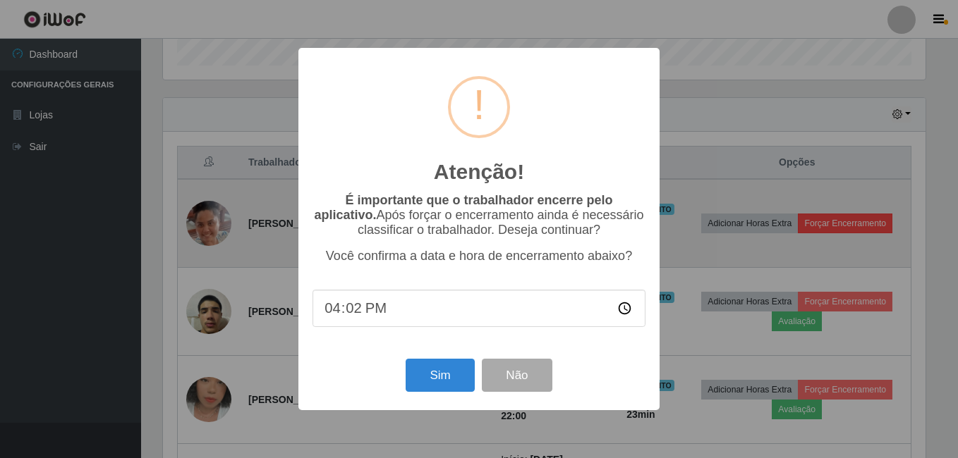
type input "16:25"
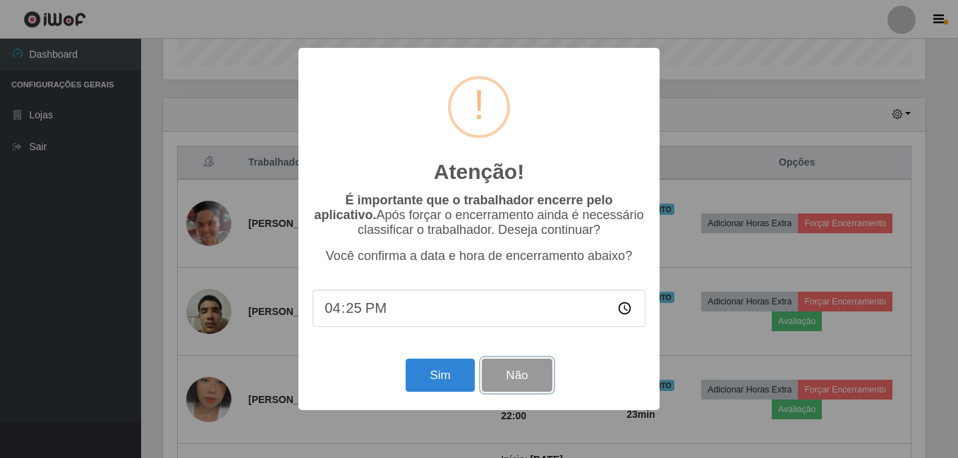
click at [509, 377] on button "Não" at bounding box center [517, 375] width 70 height 33
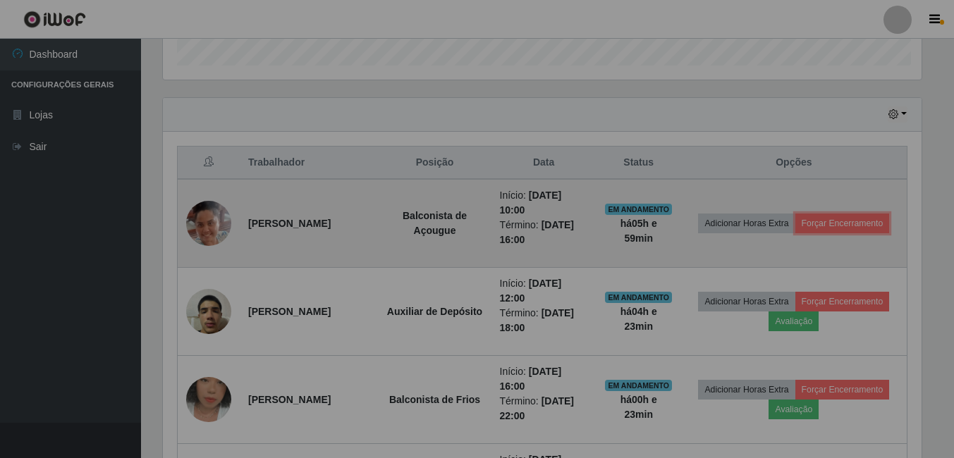
scroll to position [293, 769]
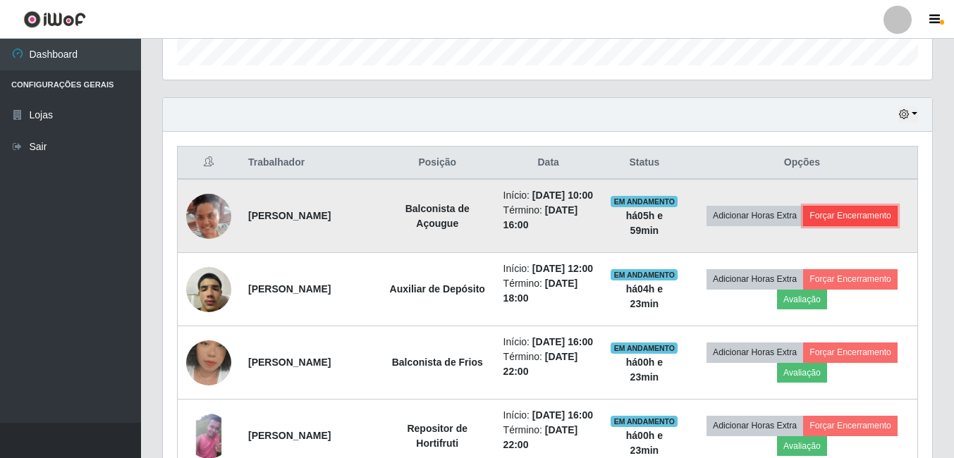
click at [860, 222] on button "Forçar Encerramento" at bounding box center [850, 216] width 95 height 20
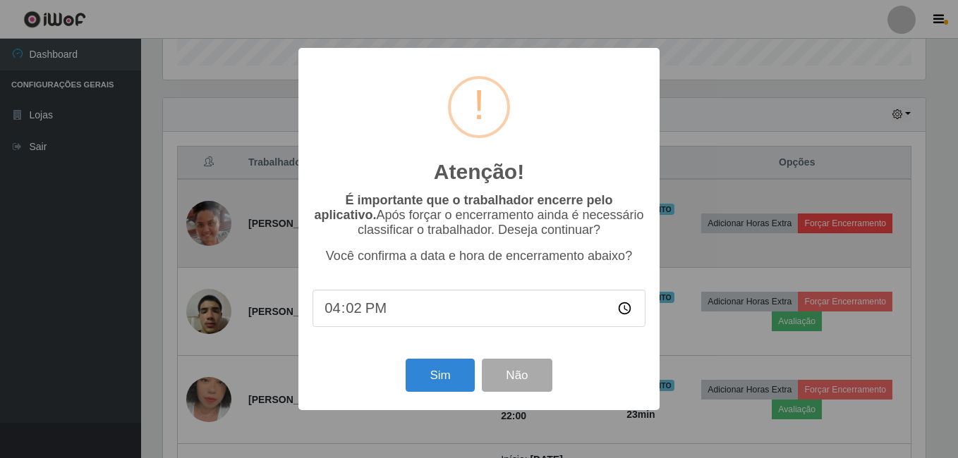
type input "16:25"
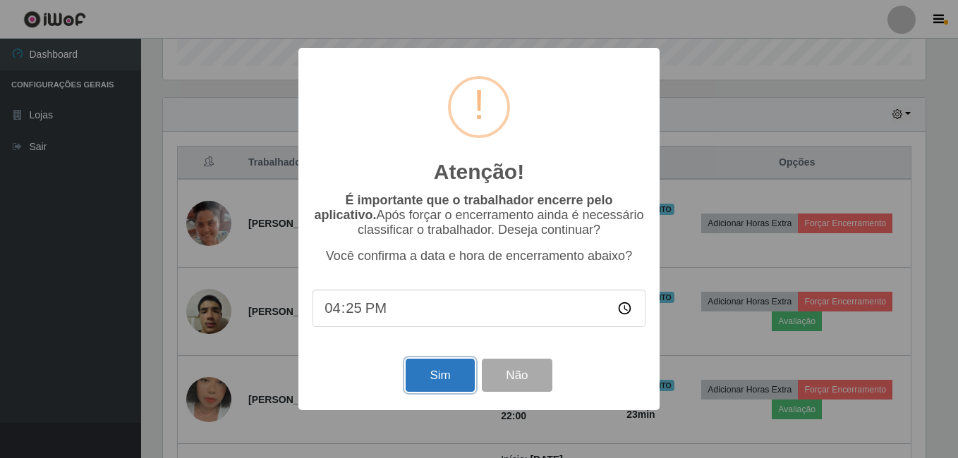
click at [426, 382] on button "Sim" at bounding box center [440, 375] width 68 height 33
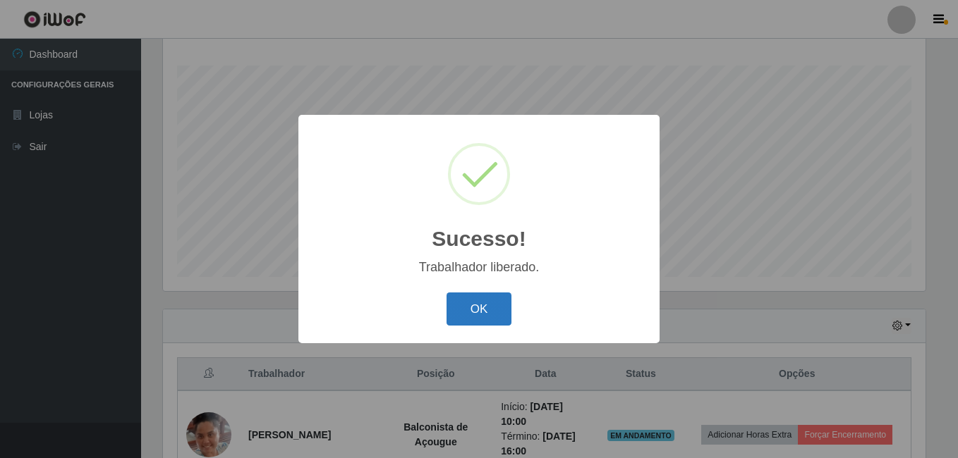
click at [485, 308] on button "OK" at bounding box center [479, 309] width 66 height 33
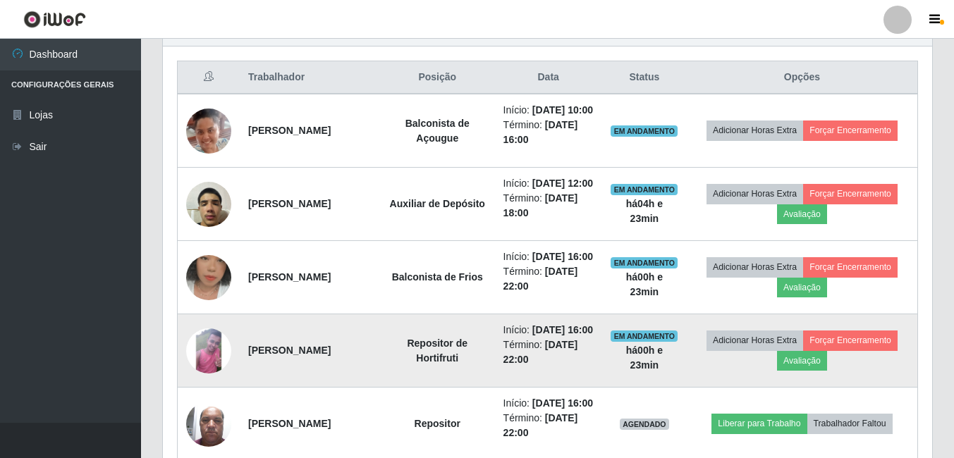
scroll to position [368, 0]
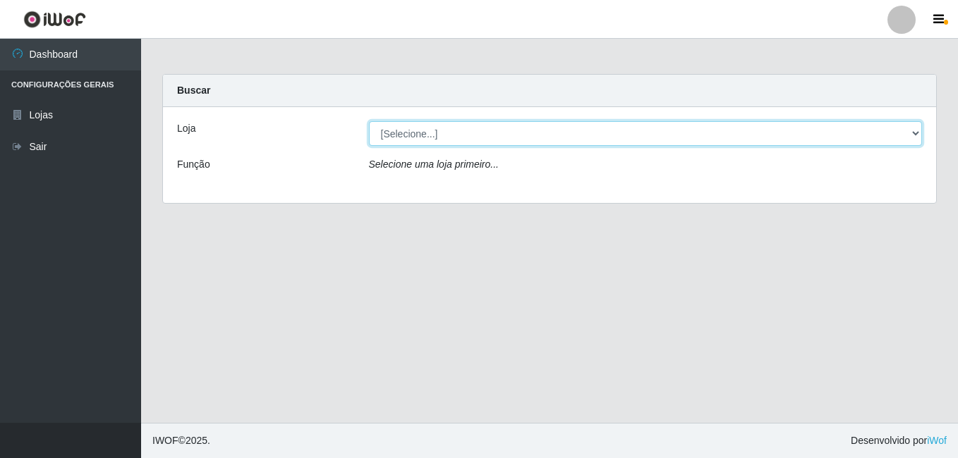
click at [385, 139] on select "[Selecione...] [PERSON_NAME]" at bounding box center [646, 133] width 554 height 25
select select "230"
click at [369, 121] on select "[Selecione...] [PERSON_NAME]" at bounding box center [646, 133] width 554 height 25
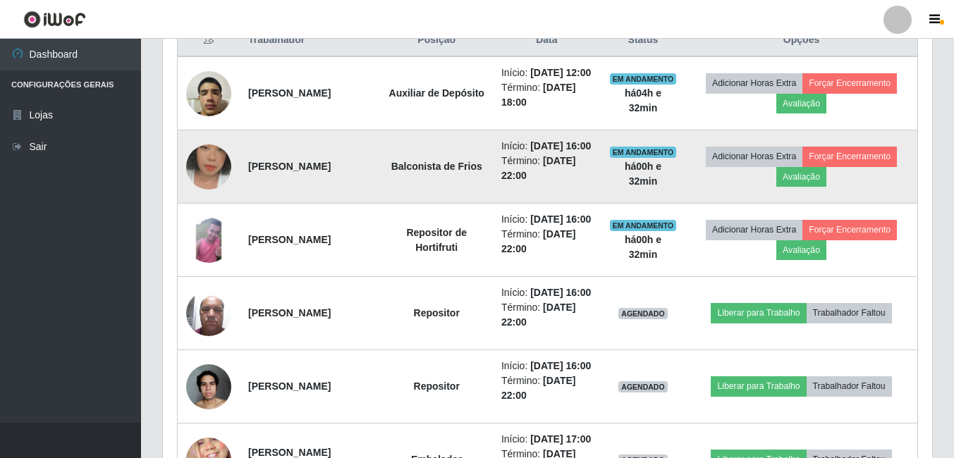
scroll to position [564, 0]
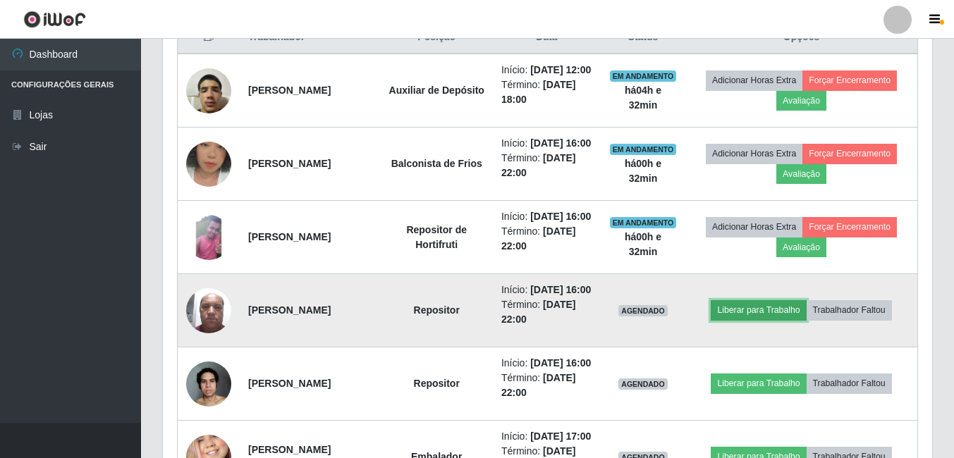
click at [776, 320] on button "Liberar para Trabalho" at bounding box center [758, 310] width 95 height 20
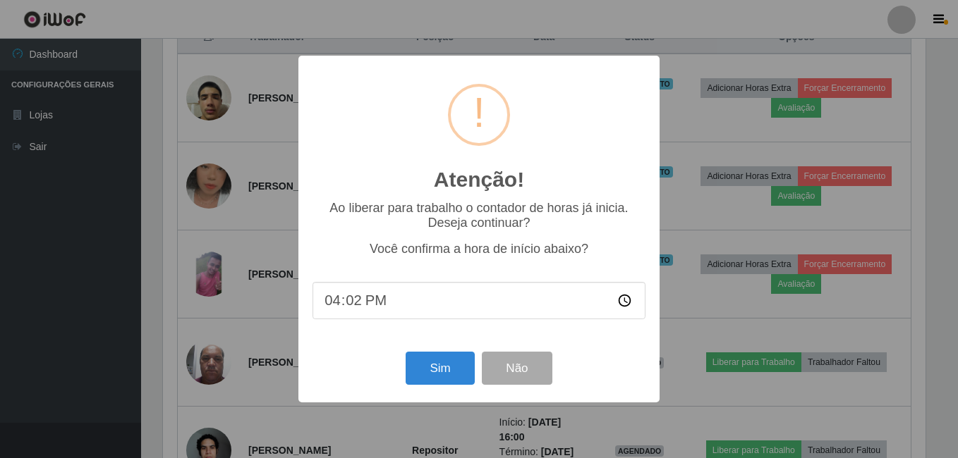
type input "16:29"
click at [440, 376] on button "Sim" at bounding box center [440, 368] width 68 height 33
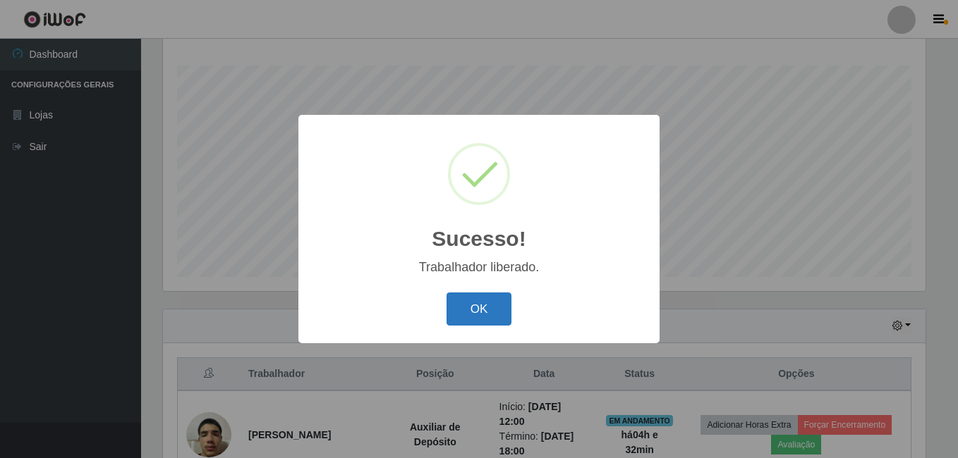
click at [471, 300] on button "OK" at bounding box center [479, 309] width 66 height 33
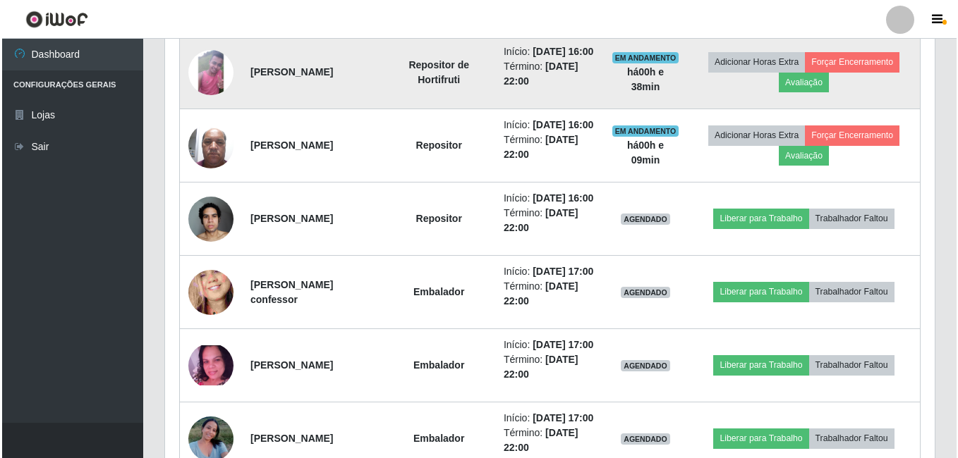
scroll to position [791, 0]
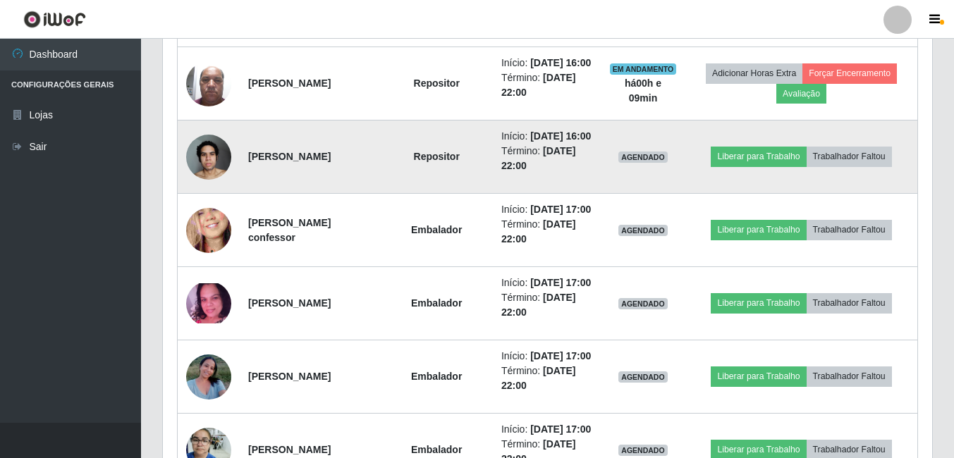
click at [207, 187] on img at bounding box center [208, 157] width 45 height 60
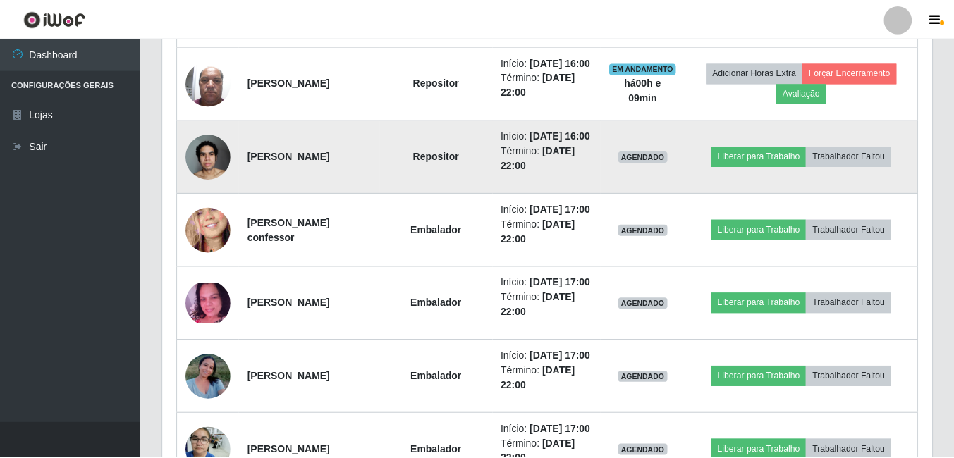
scroll to position [293, 762]
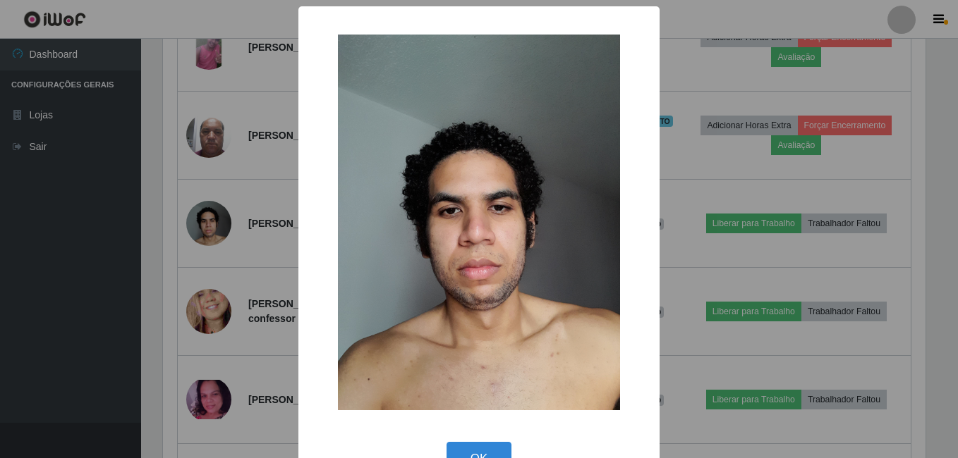
click at [207, 222] on div "× OK Cancel" at bounding box center [479, 229] width 958 height 458
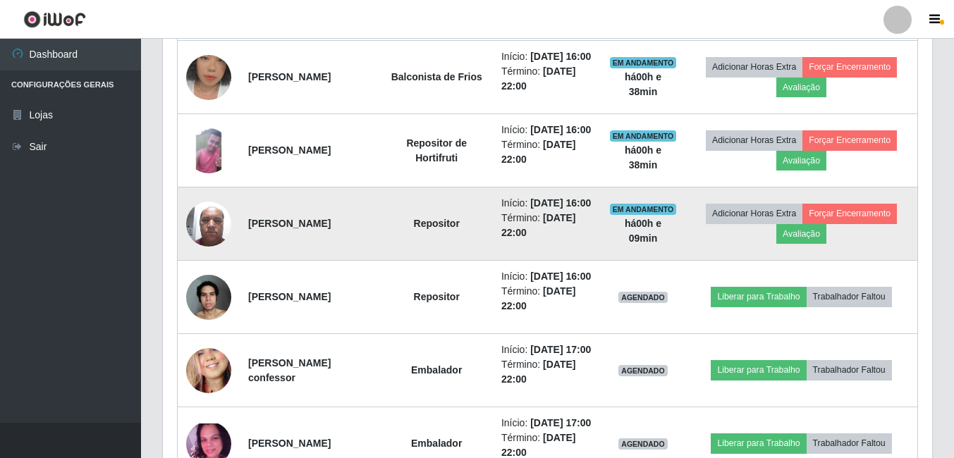
scroll to position [650, 0]
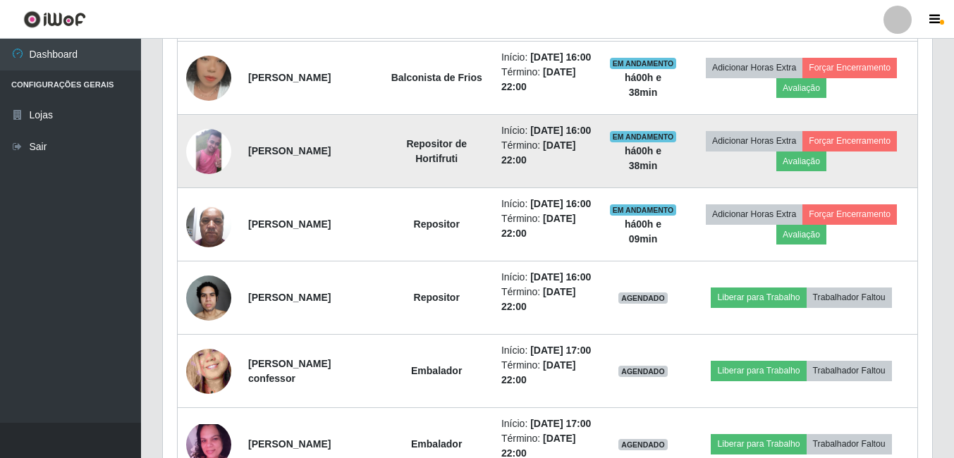
click at [214, 174] on img at bounding box center [208, 151] width 45 height 45
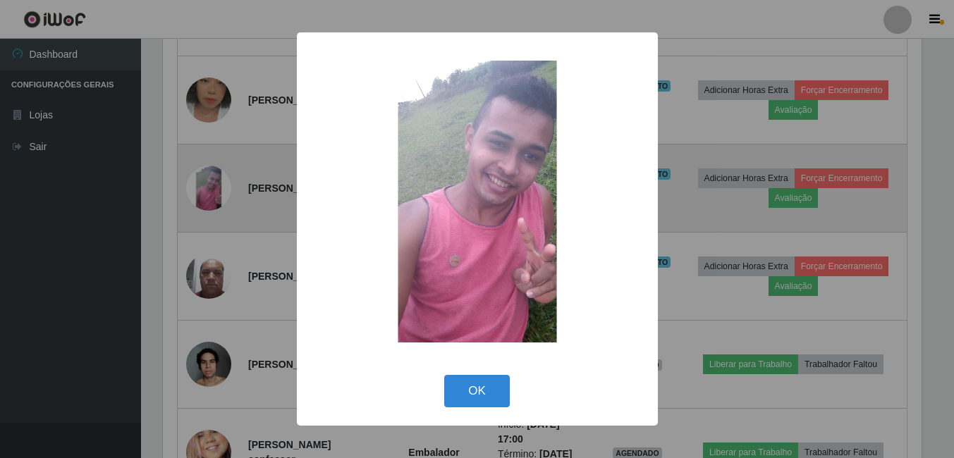
scroll to position [293, 762]
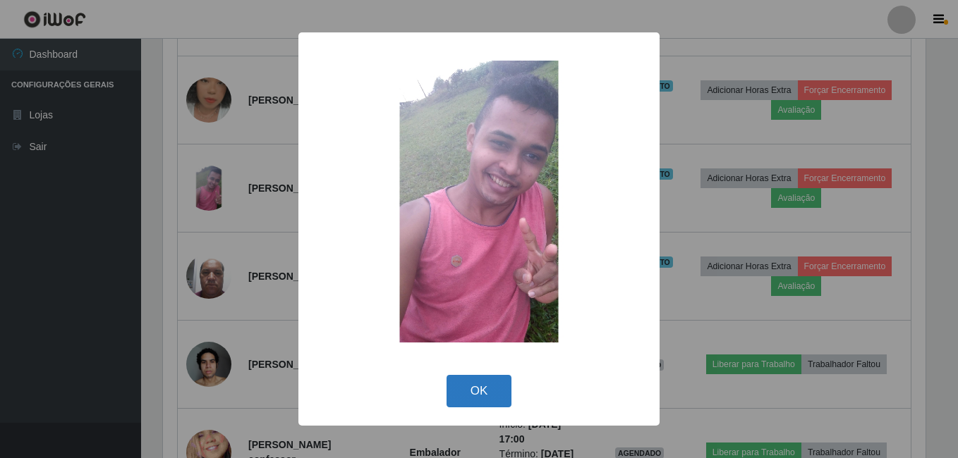
click at [486, 387] on button "OK" at bounding box center [479, 391] width 66 height 33
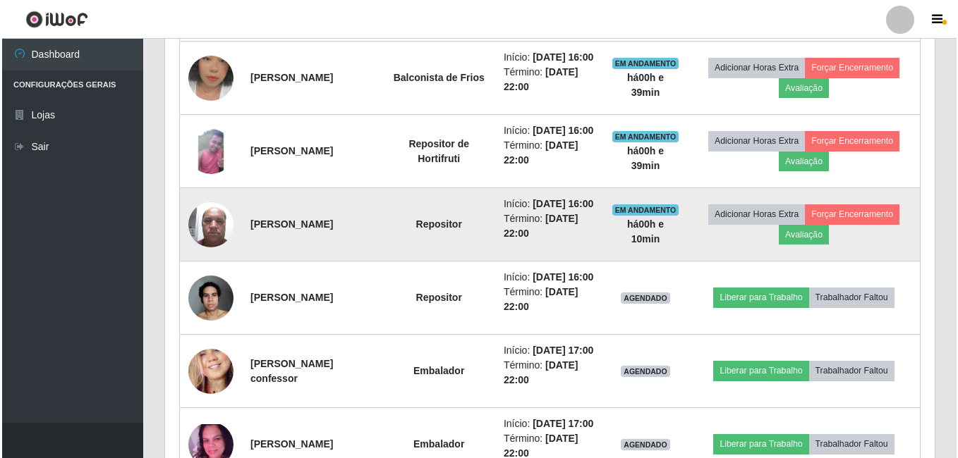
scroll to position [721, 0]
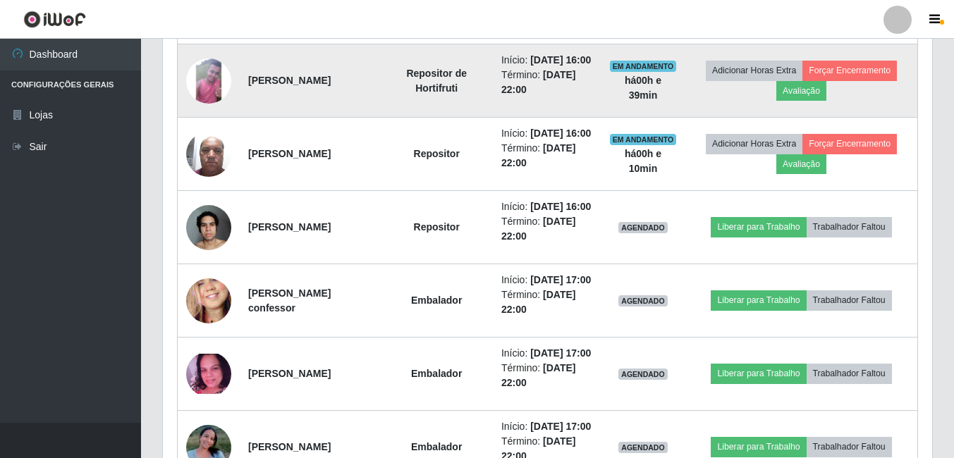
click at [207, 104] on img at bounding box center [208, 81] width 45 height 45
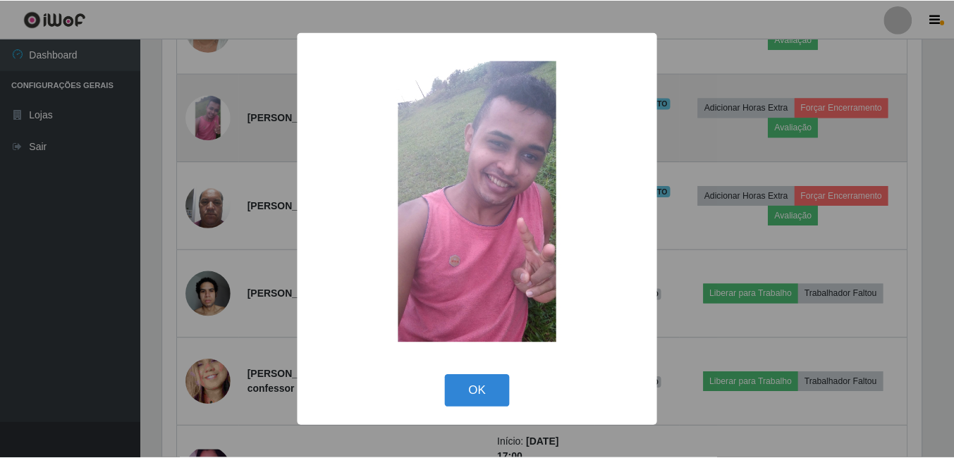
scroll to position [293, 762]
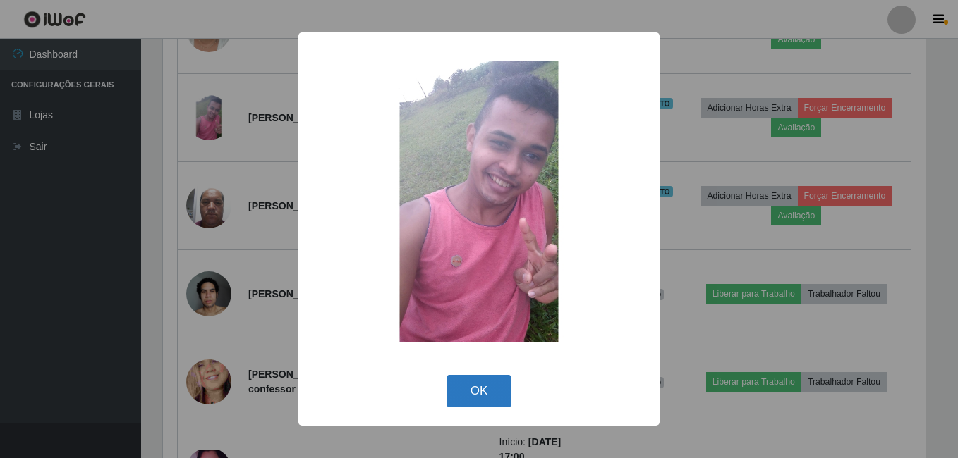
click at [458, 389] on button "OK" at bounding box center [479, 391] width 66 height 33
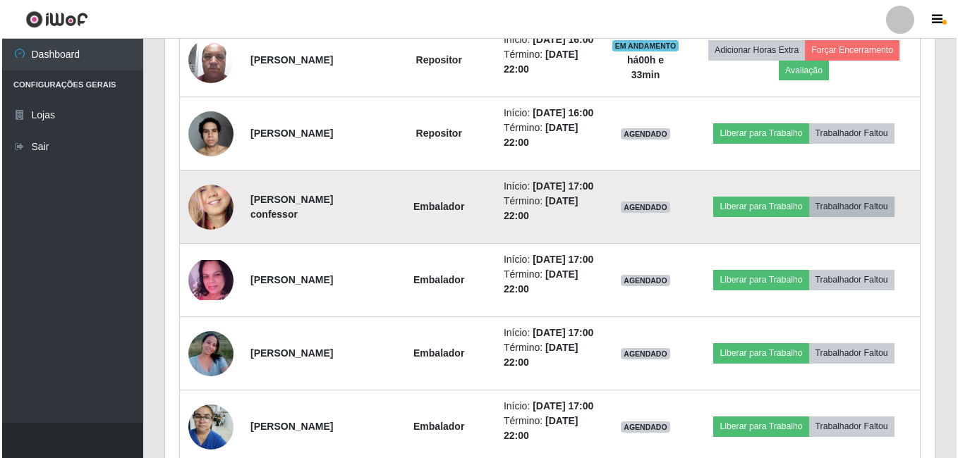
scroll to position [862, 0]
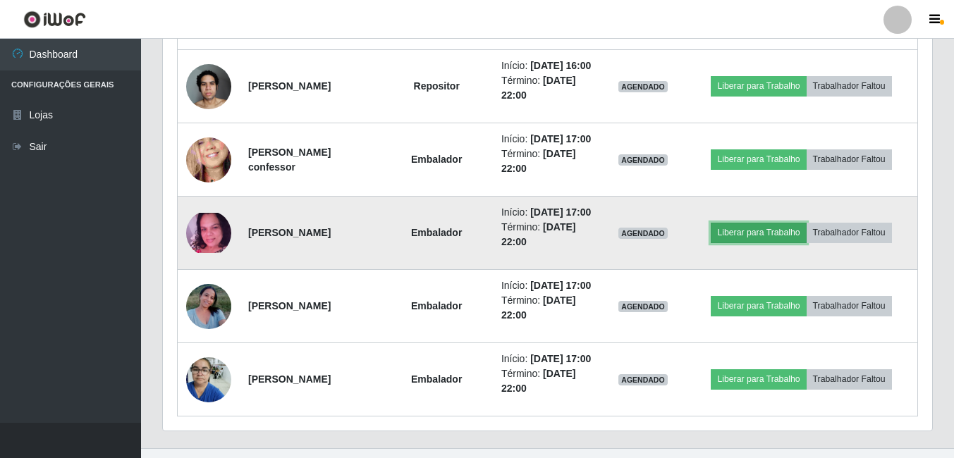
click at [731, 243] on button "Liberar para Trabalho" at bounding box center [758, 233] width 95 height 20
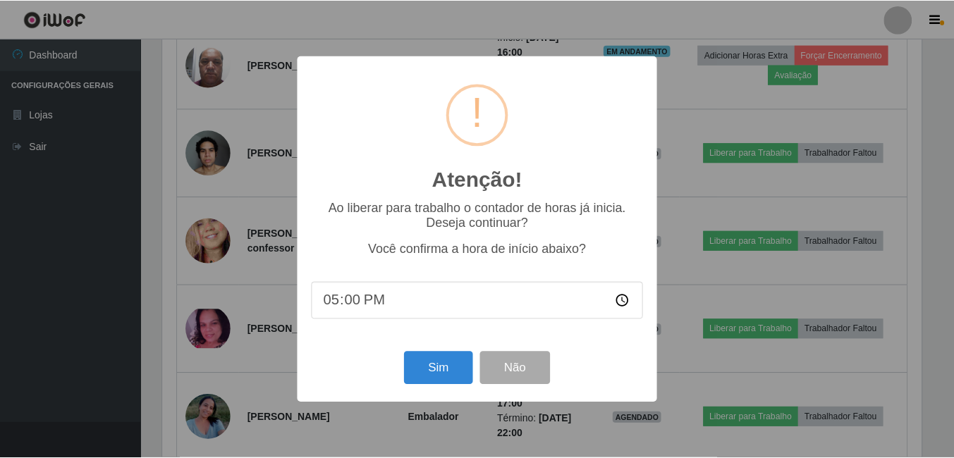
scroll to position [293, 762]
click at [436, 368] on button "Sim" at bounding box center [440, 368] width 68 height 33
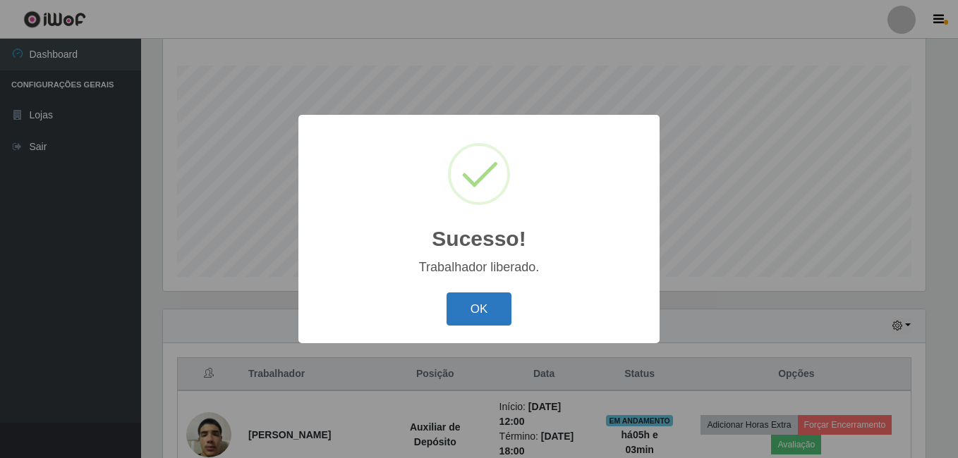
click at [475, 305] on button "OK" at bounding box center [479, 309] width 66 height 33
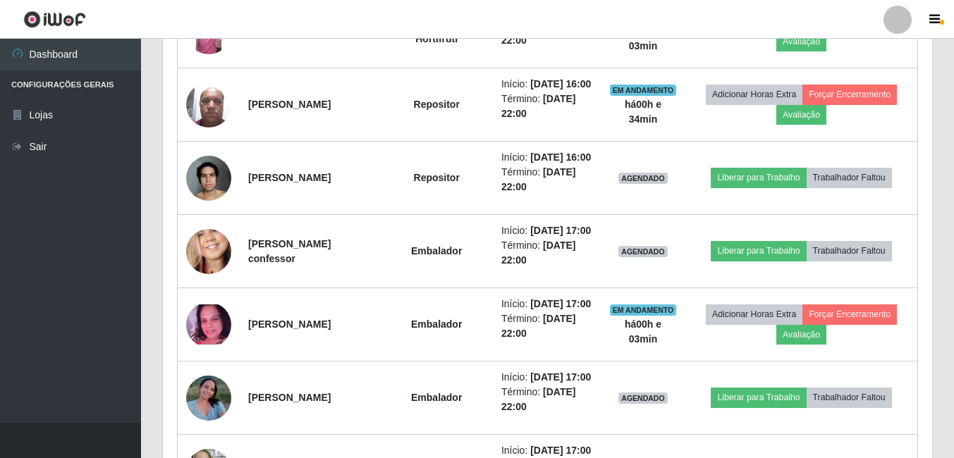
scroll to position [862, 0]
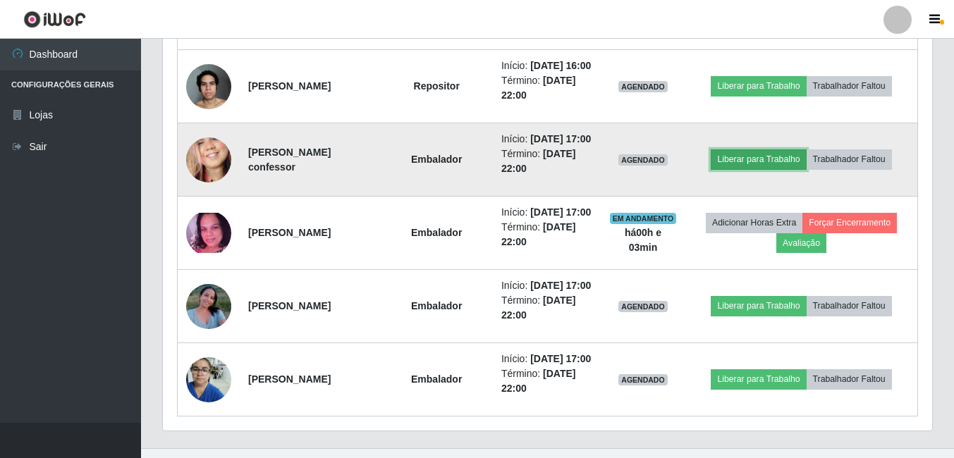
click at [746, 169] on button "Liberar para Trabalho" at bounding box center [758, 160] width 95 height 20
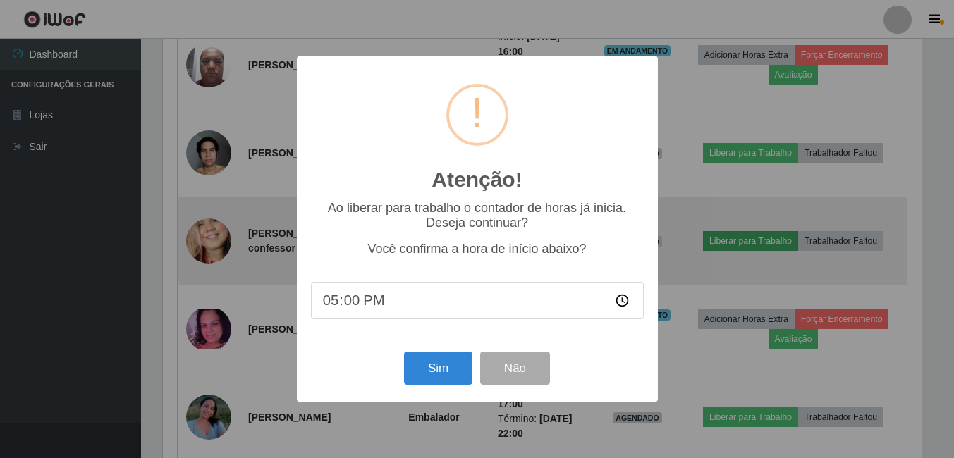
scroll to position [293, 762]
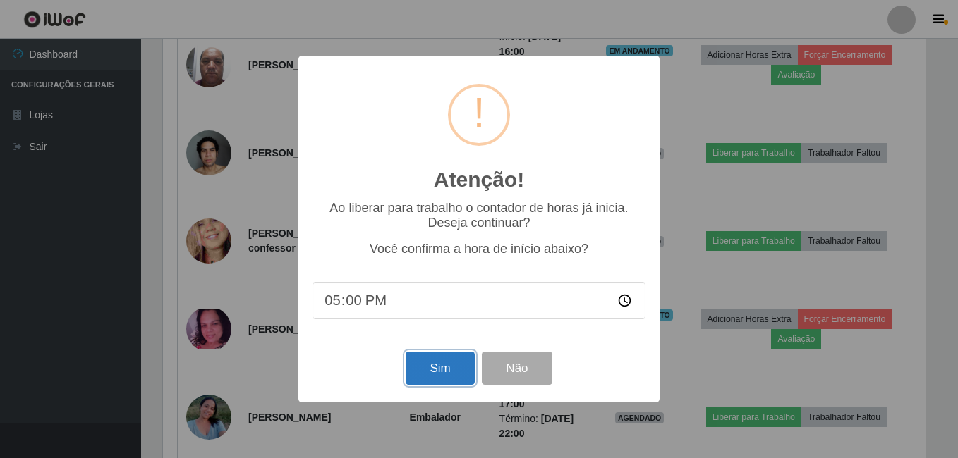
click at [422, 373] on button "Sim" at bounding box center [440, 368] width 68 height 33
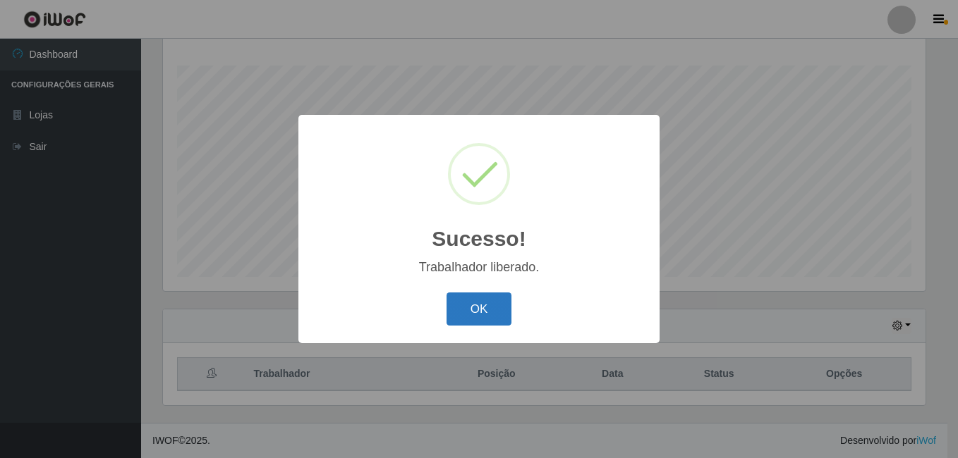
click at [482, 306] on button "OK" at bounding box center [479, 309] width 66 height 33
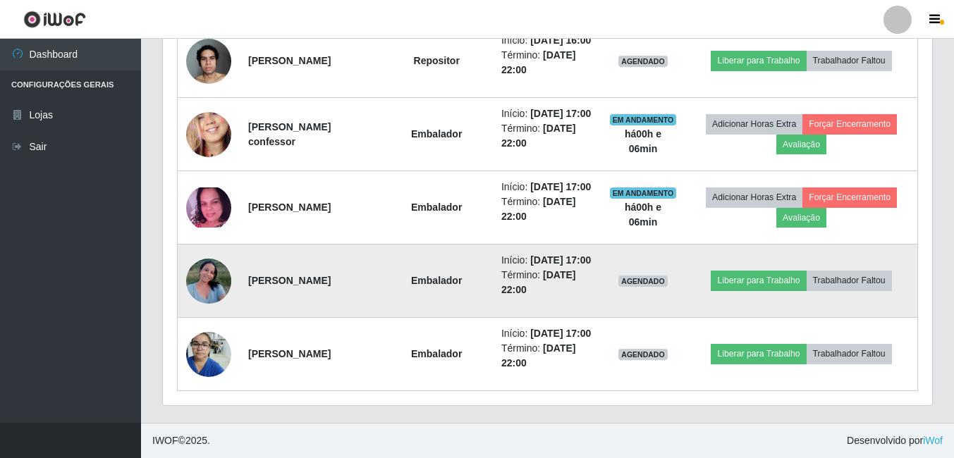
scroll to position [1021, 0]
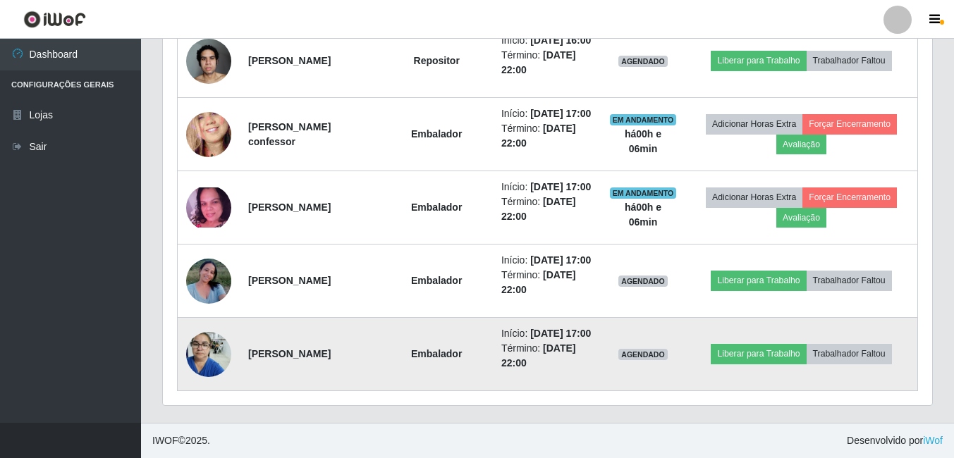
drag, startPoint x: 287, startPoint y: 356, endPoint x: 249, endPoint y: 341, distance: 40.9
click at [249, 341] on td "[PERSON_NAME]" at bounding box center [310, 354] width 140 height 73
drag, startPoint x: 249, startPoint y: 341, endPoint x: 291, endPoint y: 360, distance: 45.5
click at [291, 360] on td "[PERSON_NAME]" at bounding box center [310, 354] width 140 height 73
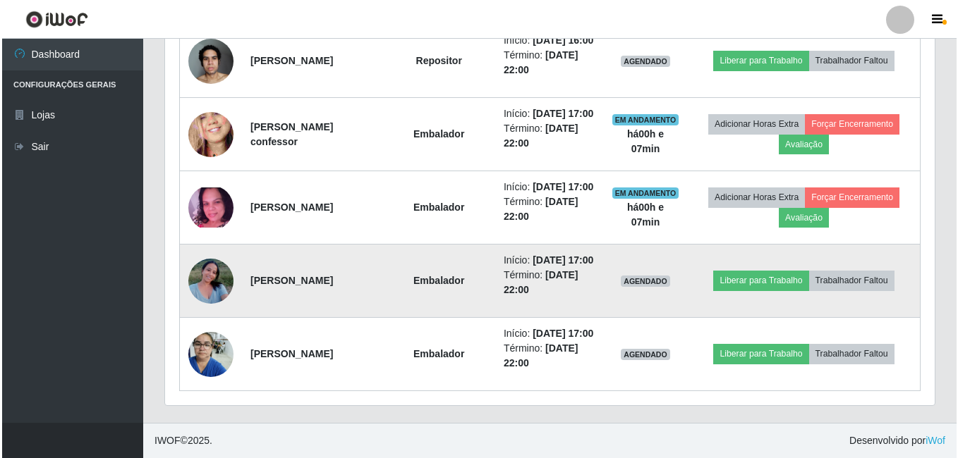
scroll to position [880, 0]
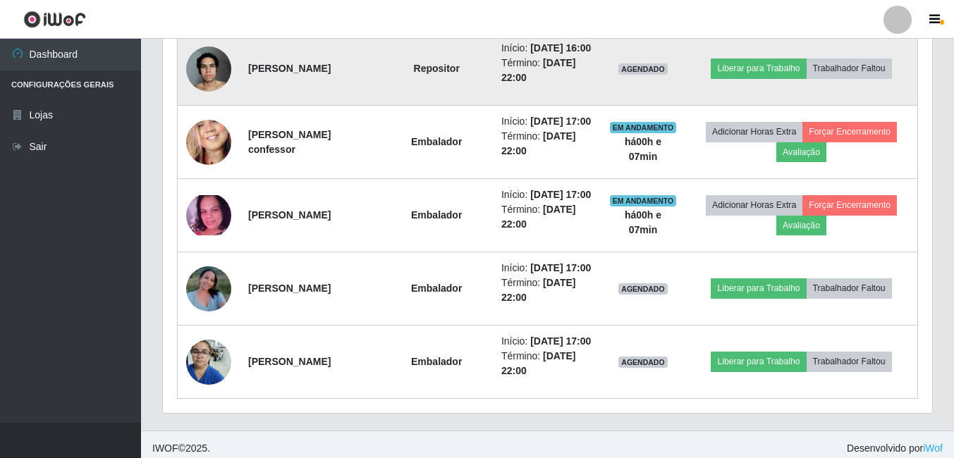
click at [205, 99] on img at bounding box center [208, 69] width 45 height 60
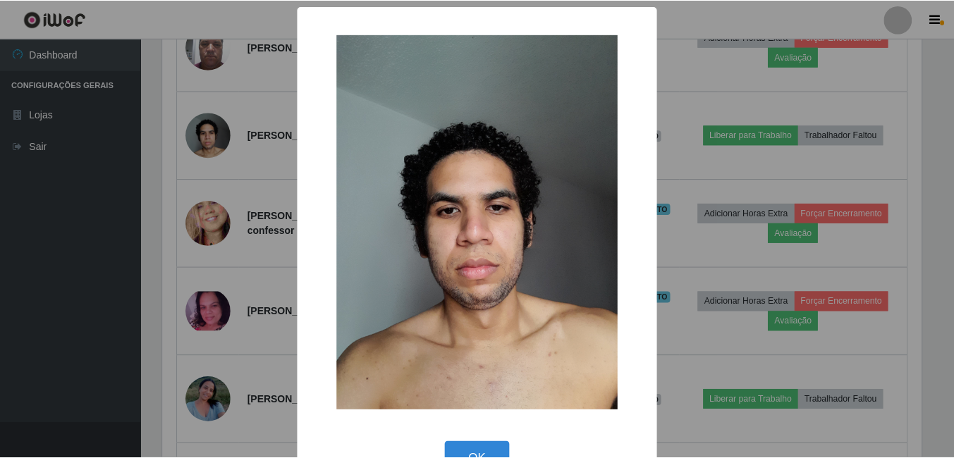
scroll to position [41, 0]
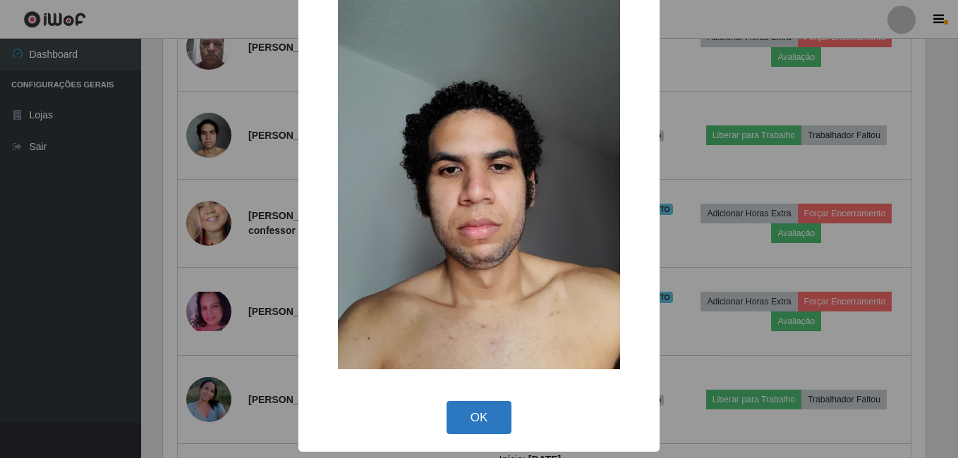
click at [465, 418] on button "OK" at bounding box center [479, 417] width 66 height 33
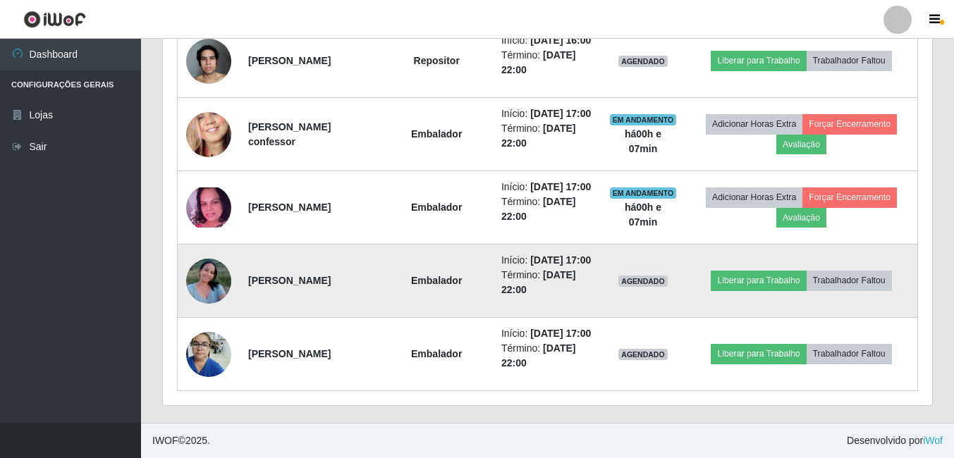
scroll to position [1021, 0]
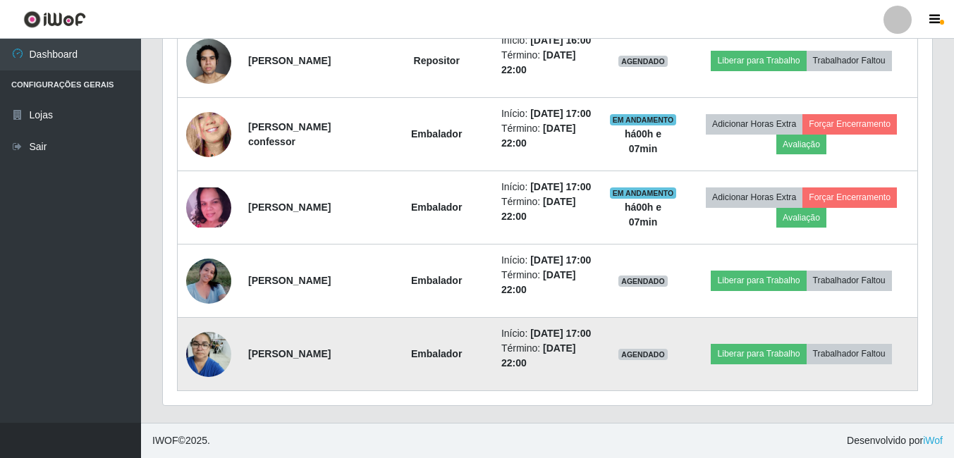
click at [202, 345] on img at bounding box center [208, 354] width 45 height 60
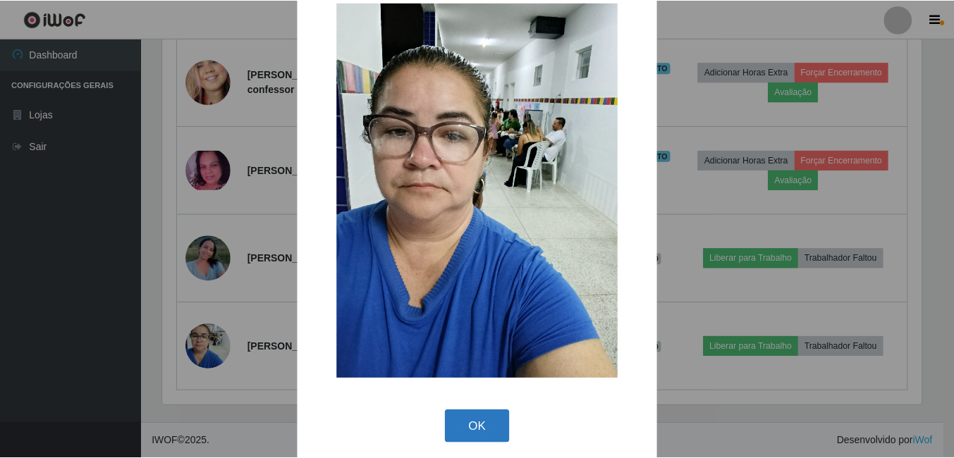
scroll to position [41, 0]
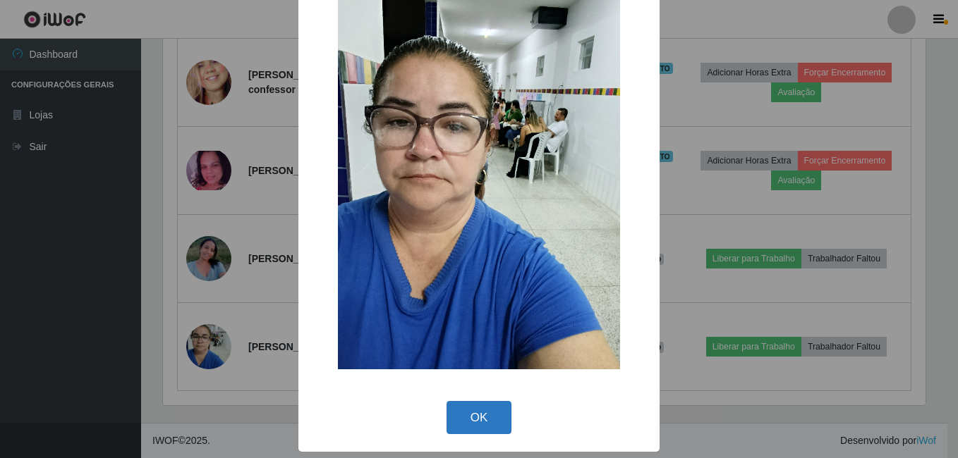
click at [482, 425] on button "OK" at bounding box center [479, 417] width 66 height 33
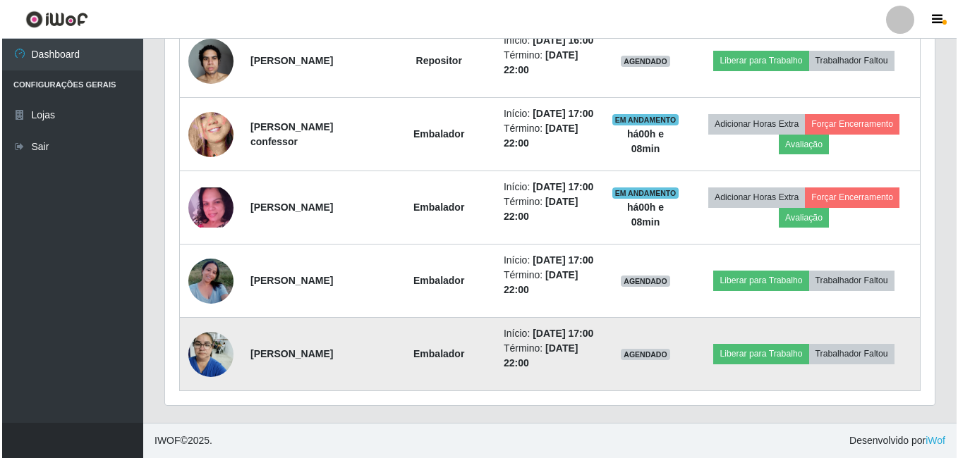
scroll to position [950, 0]
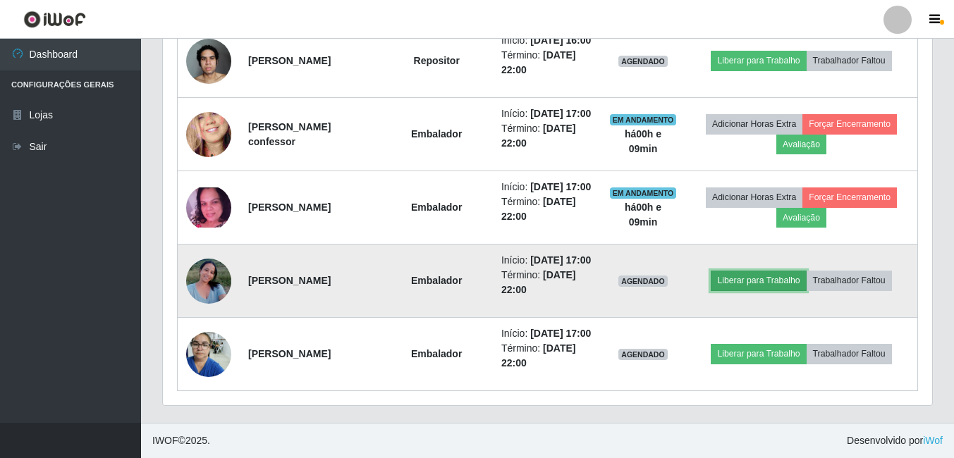
click at [784, 291] on button "Liberar para Trabalho" at bounding box center [758, 281] width 95 height 20
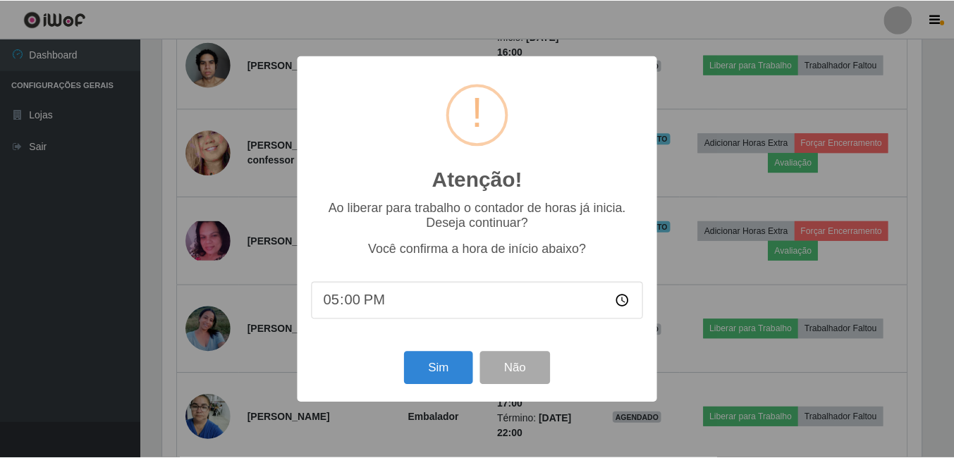
scroll to position [293, 762]
click at [444, 377] on button "Sim" at bounding box center [440, 368] width 68 height 33
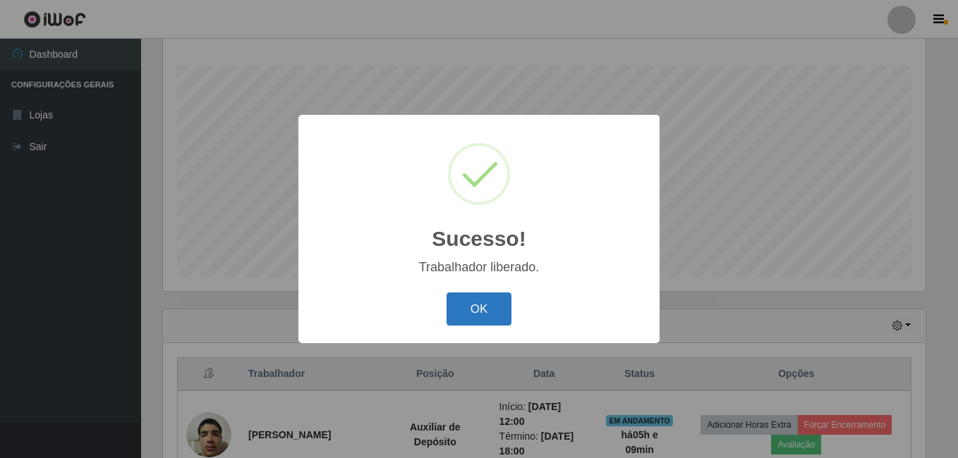
click at [487, 312] on button "OK" at bounding box center [479, 309] width 66 height 33
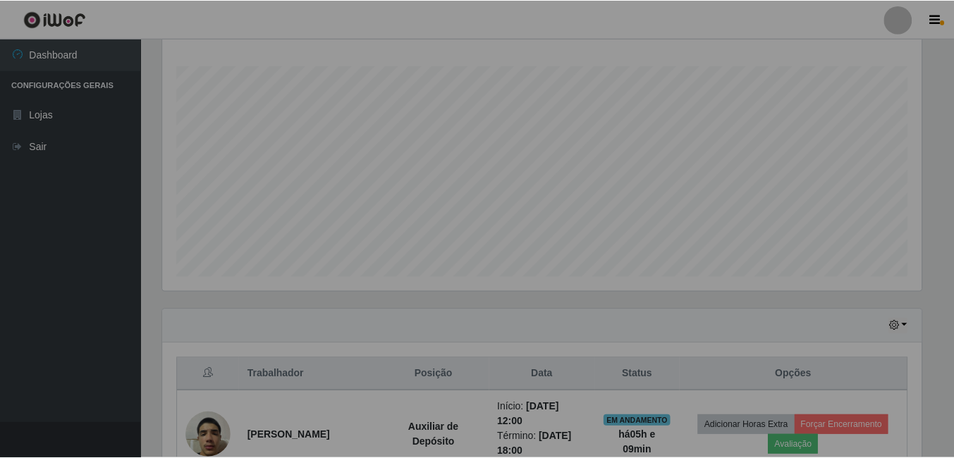
scroll to position [293, 769]
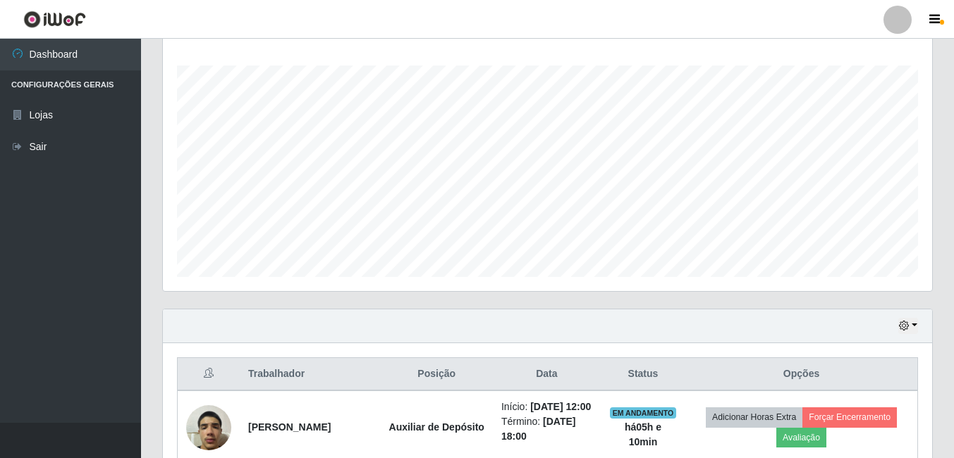
click at [358, 305] on div "Agendamentos Day Month 09/07 Agendamentos 74" at bounding box center [548, 153] width 792 height 311
click at [580, 332] on div "Hoje 1 dia 3 dias 1 Semana Não encerrados" at bounding box center [547, 327] width 769 height 34
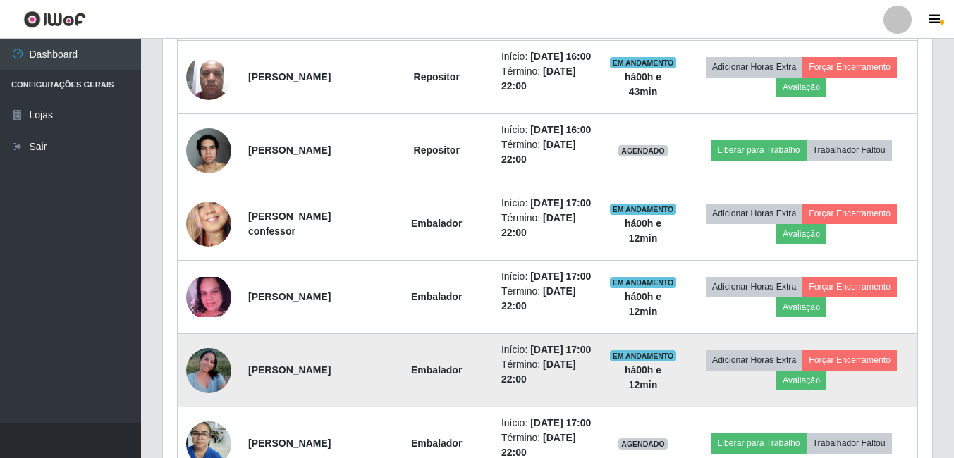
scroll to position [1003, 0]
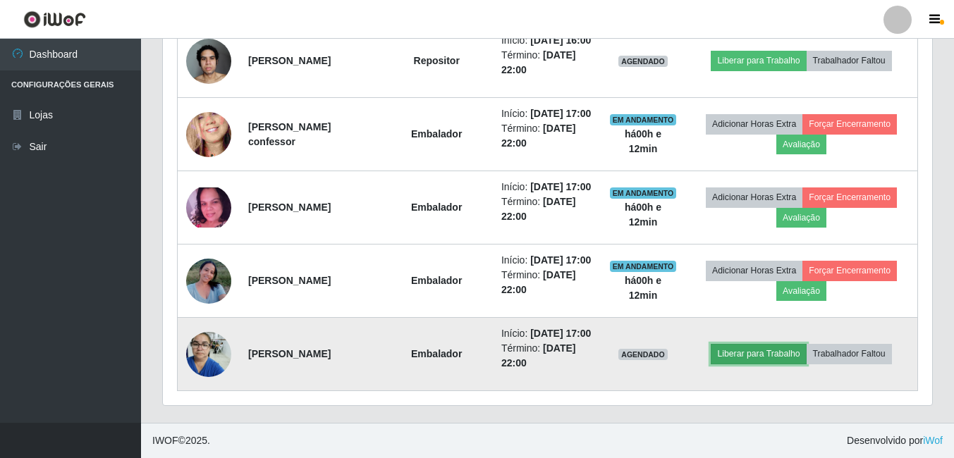
click at [767, 363] on button "Liberar para Trabalho" at bounding box center [758, 354] width 95 height 20
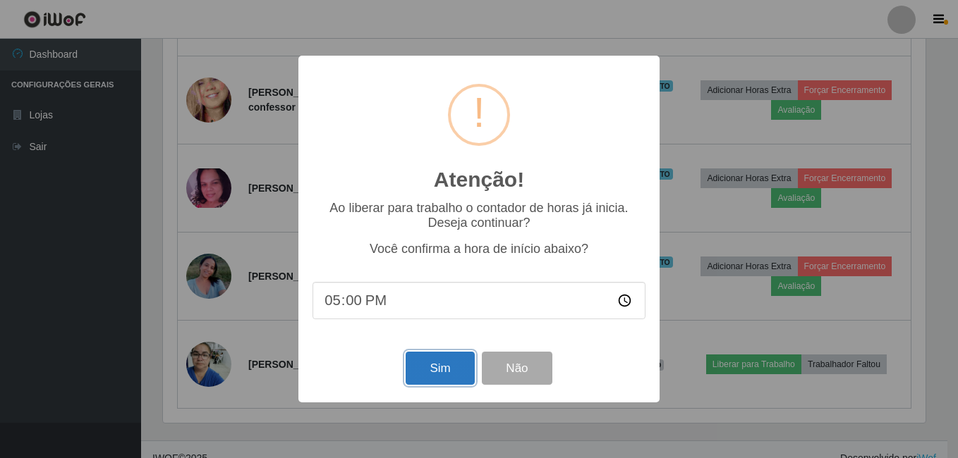
click at [452, 372] on button "Sim" at bounding box center [440, 368] width 68 height 33
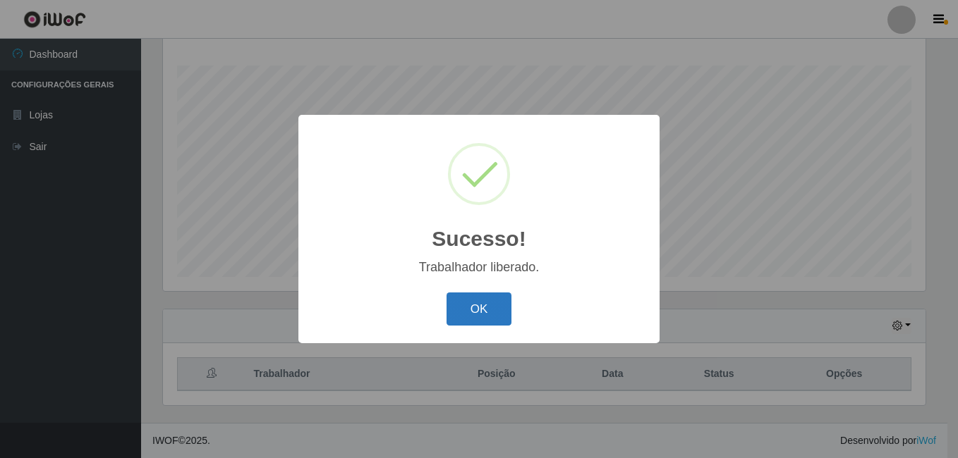
click at [466, 303] on button "OK" at bounding box center [479, 309] width 66 height 33
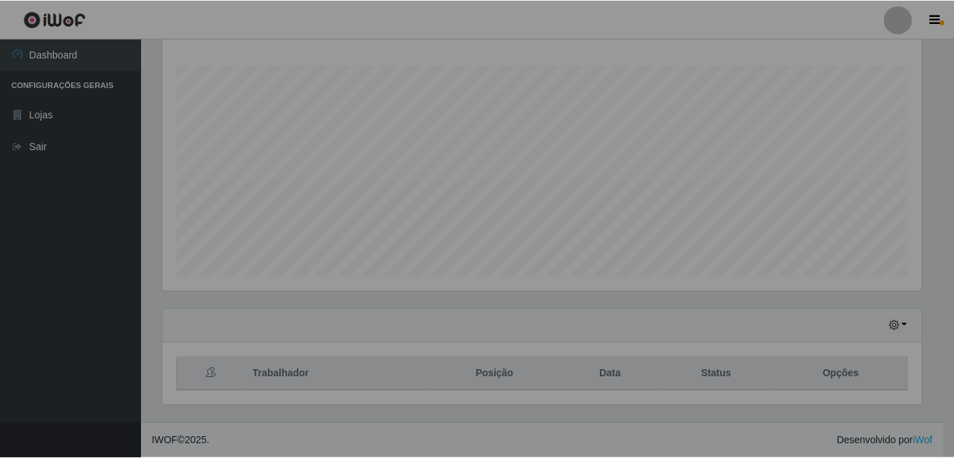
scroll to position [293, 769]
